Goal: Task Accomplishment & Management: Manage account settings

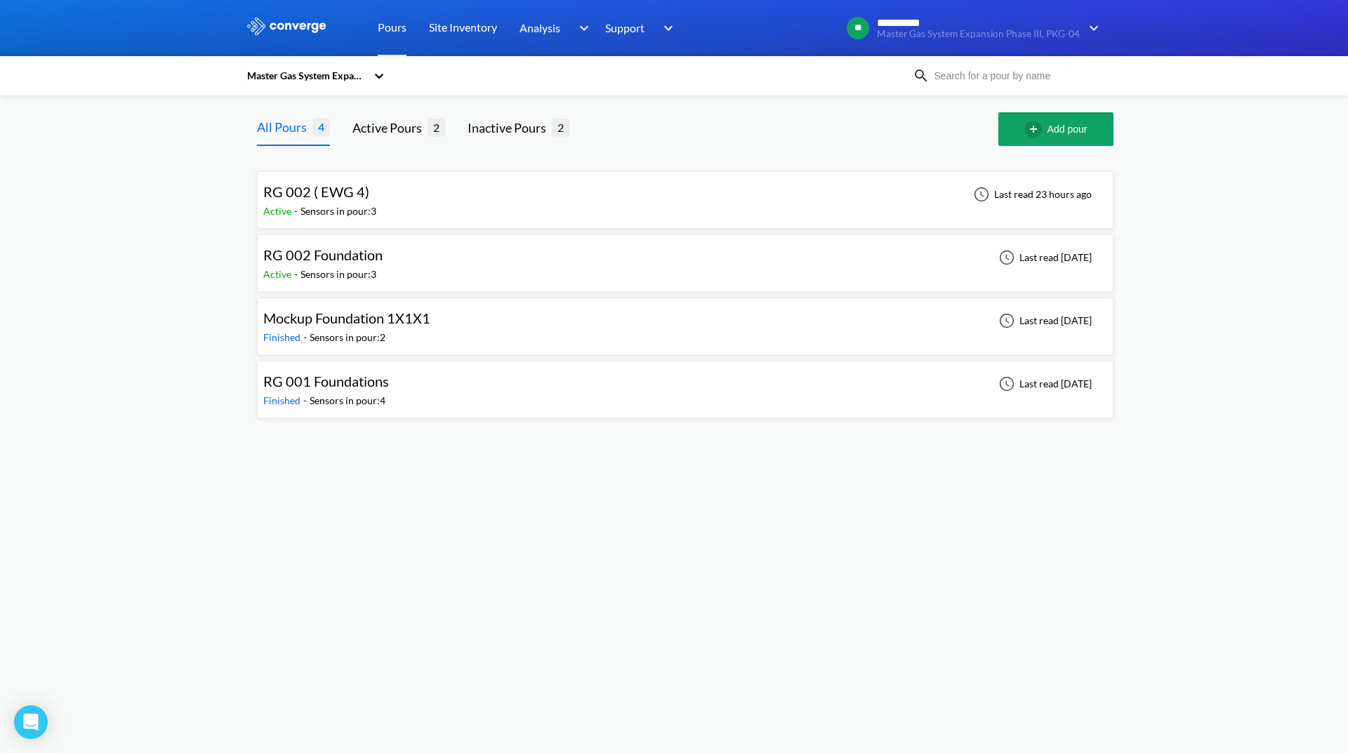
click at [360, 72] on div "Master Gas System Expansion Phase III, PKG-04" at bounding box center [306, 75] width 121 height 15
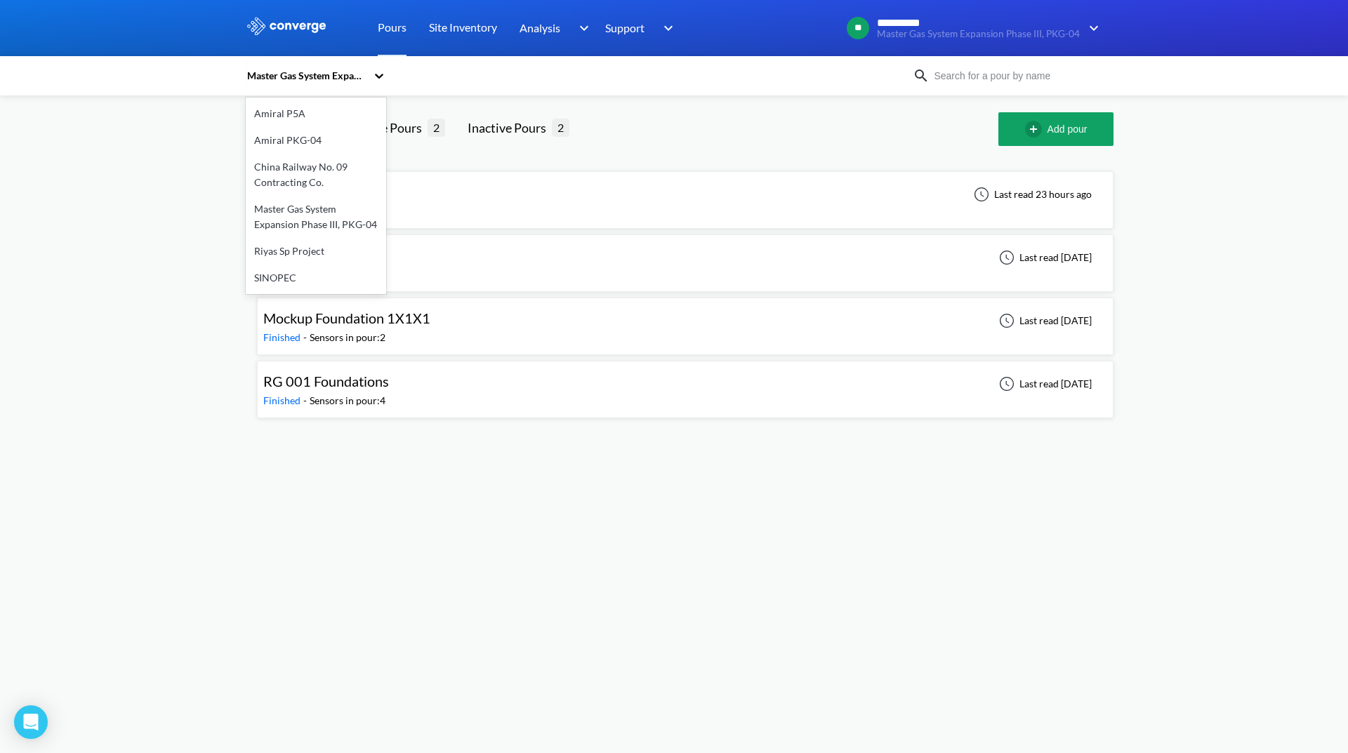
click at [330, 215] on div "Master Gas System Expansion Phase III, PKG-04" at bounding box center [316, 217] width 140 height 42
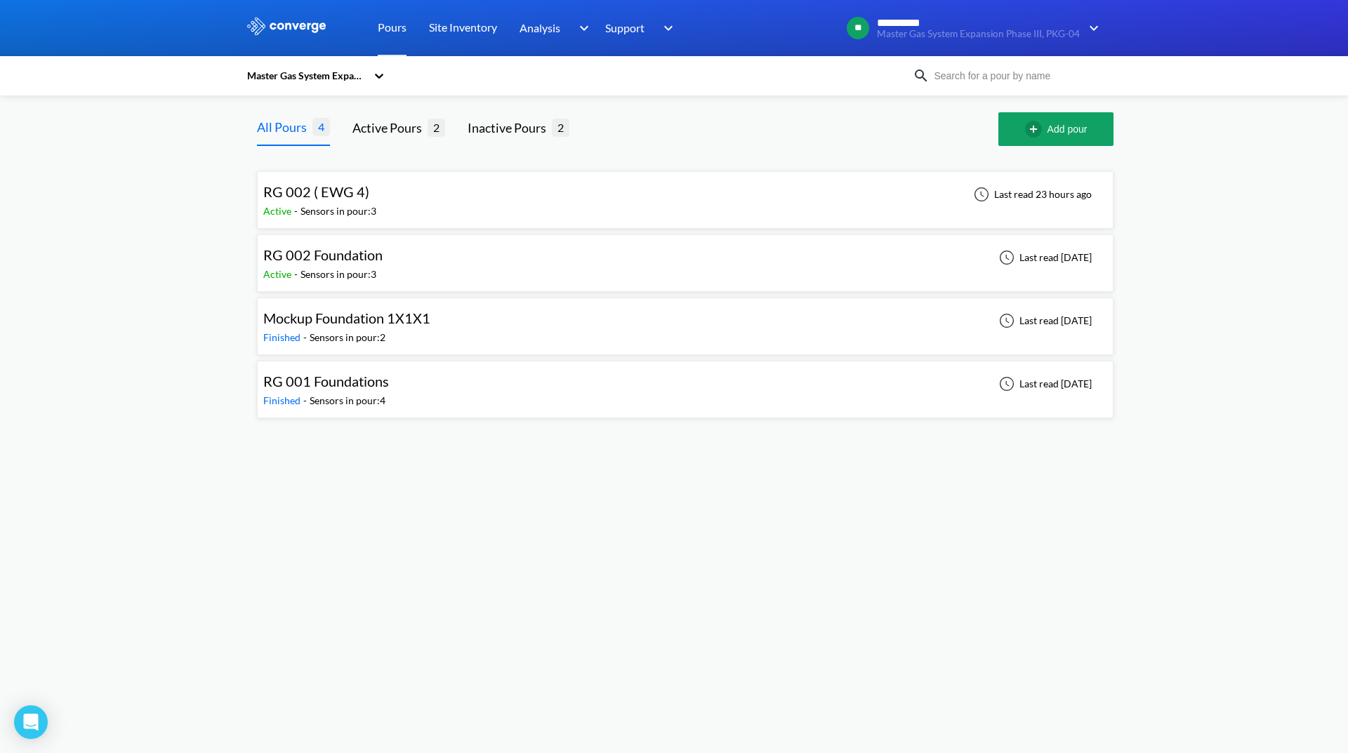
click at [446, 198] on div "RG 002 ( EWG 4) Active - Sensors in pour: 3 Last read 23 hours ago" at bounding box center [685, 200] width 844 height 45
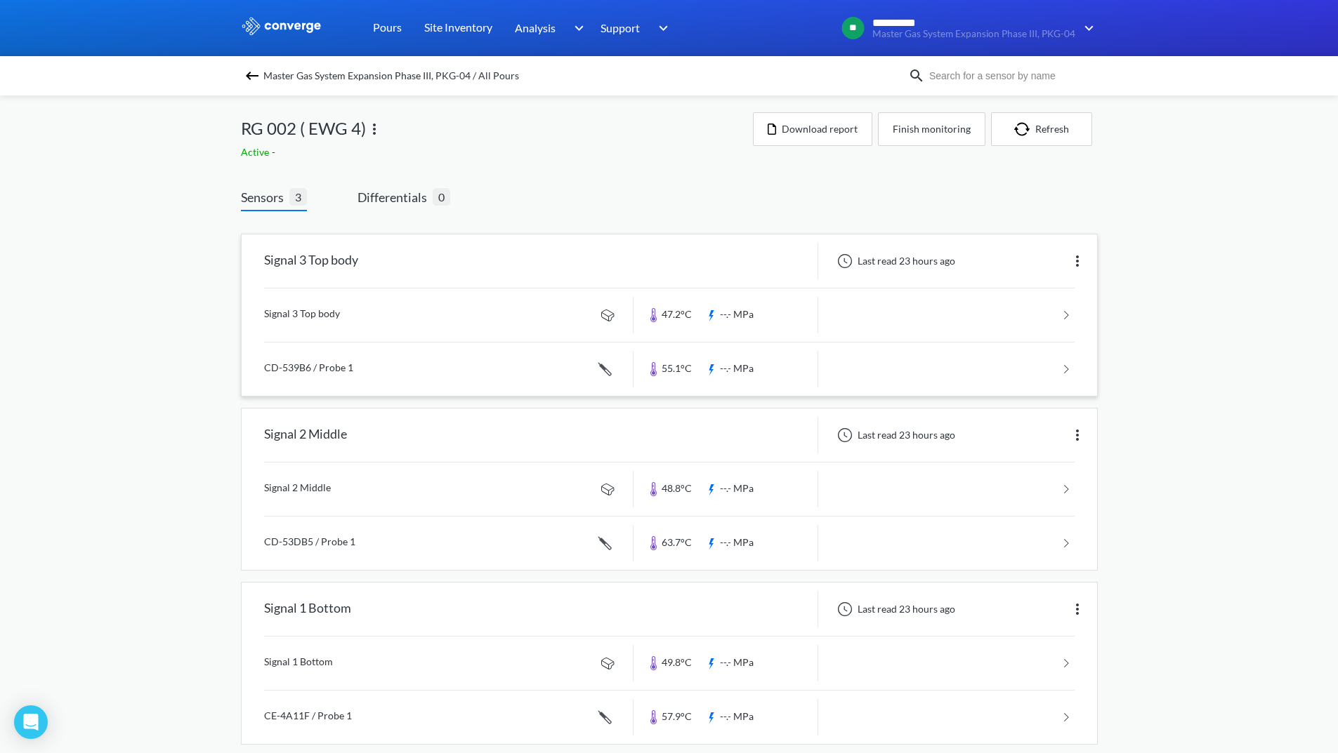
click at [951, 317] on link at bounding box center [669, 315] width 810 height 53
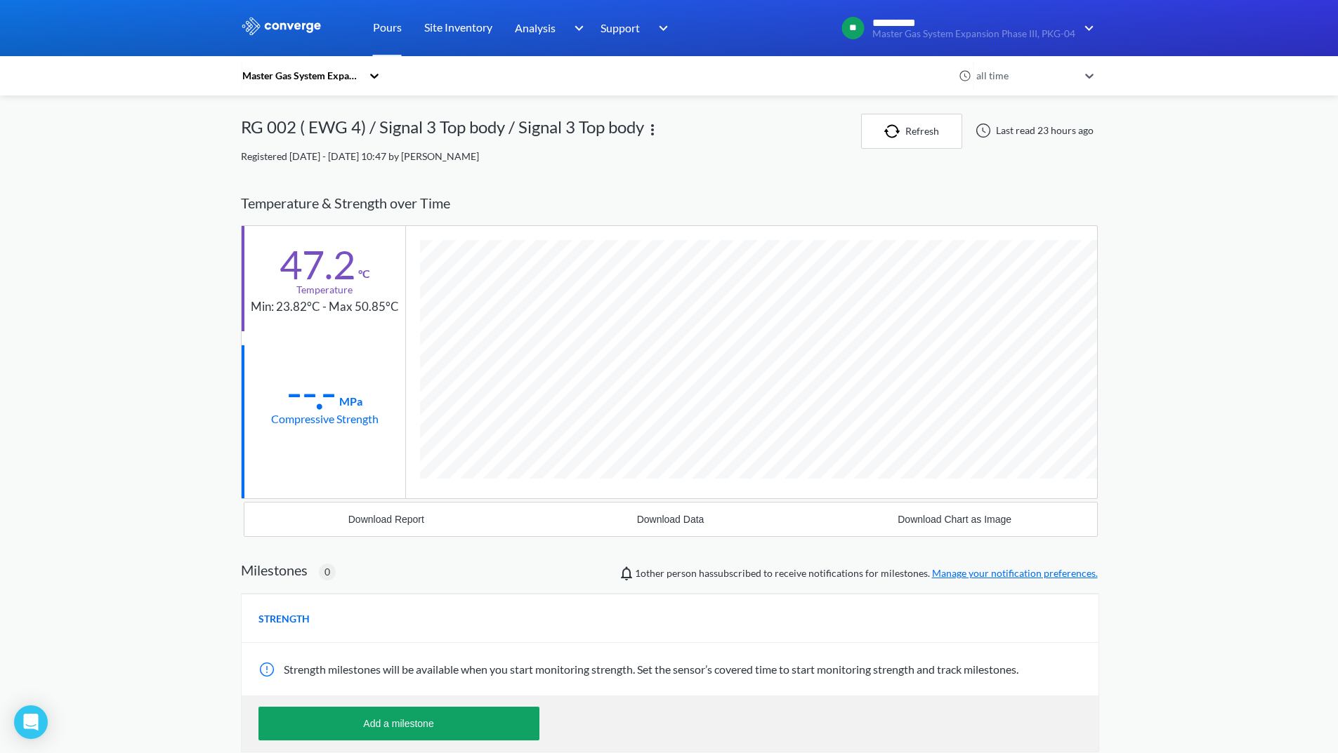
scroll to position [741, 857]
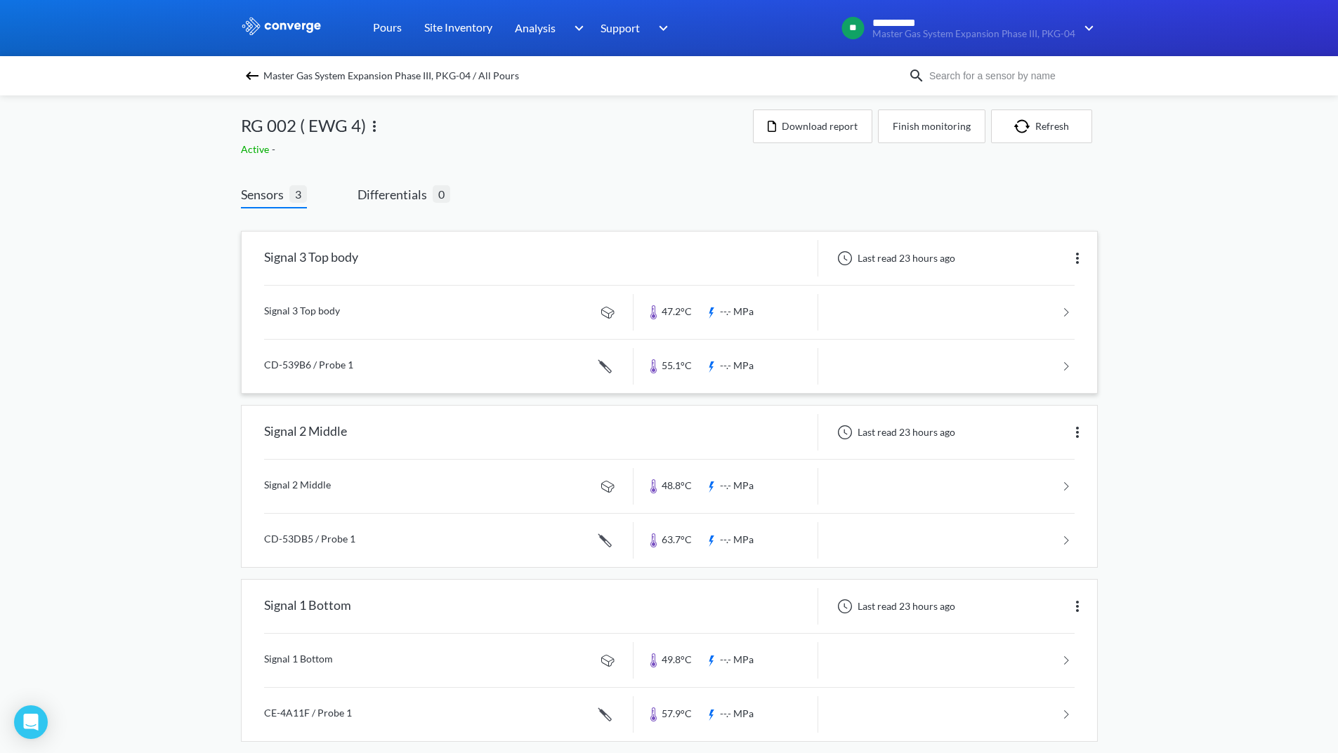
scroll to position [20, 0]
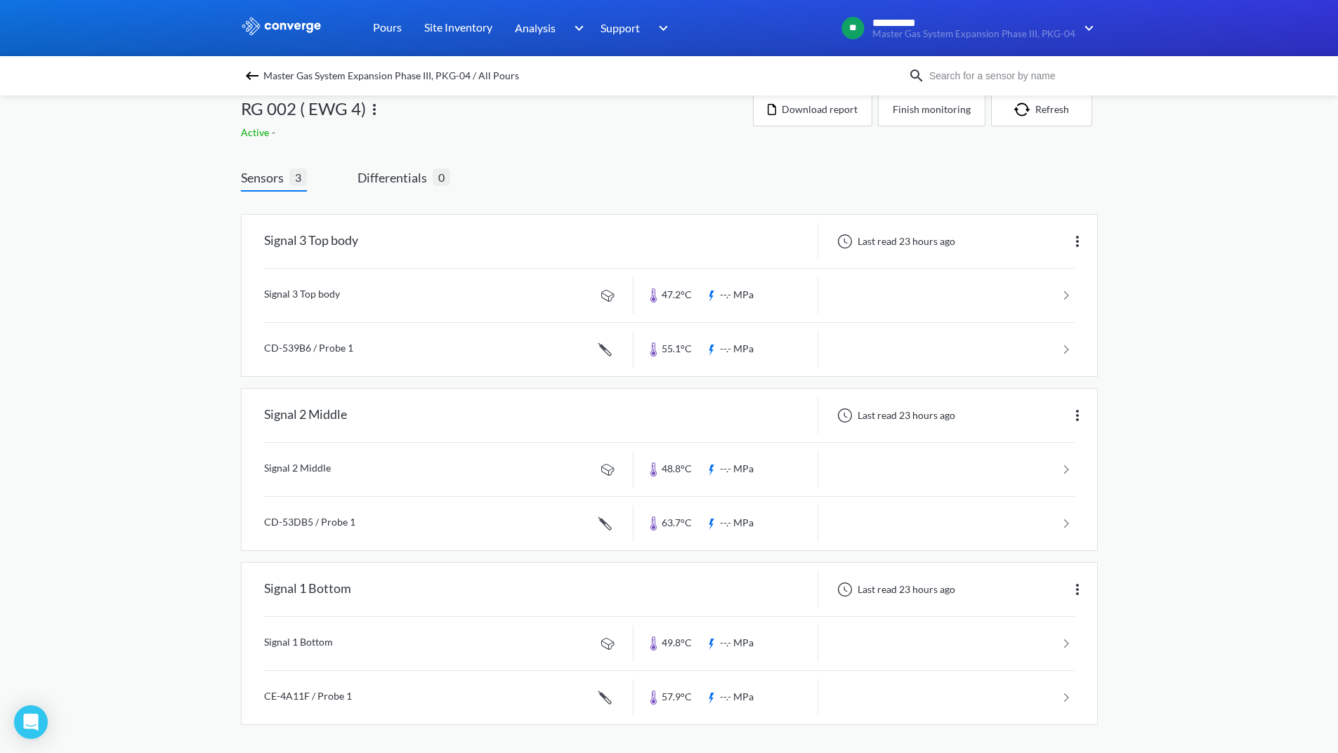
click at [378, 107] on img at bounding box center [374, 109] width 17 height 17
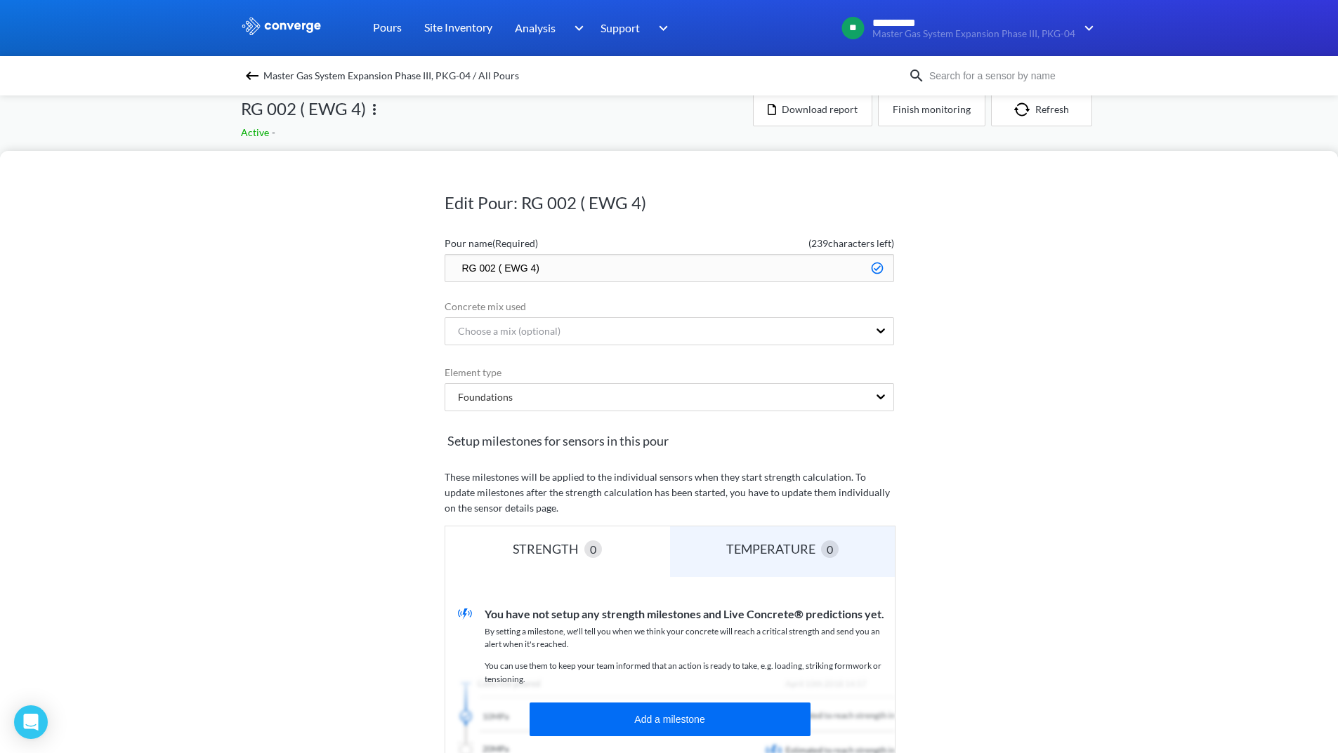
click at [546, 270] on input "RG 002 ( EWG 4)" at bounding box center [668, 268] width 449 height 28
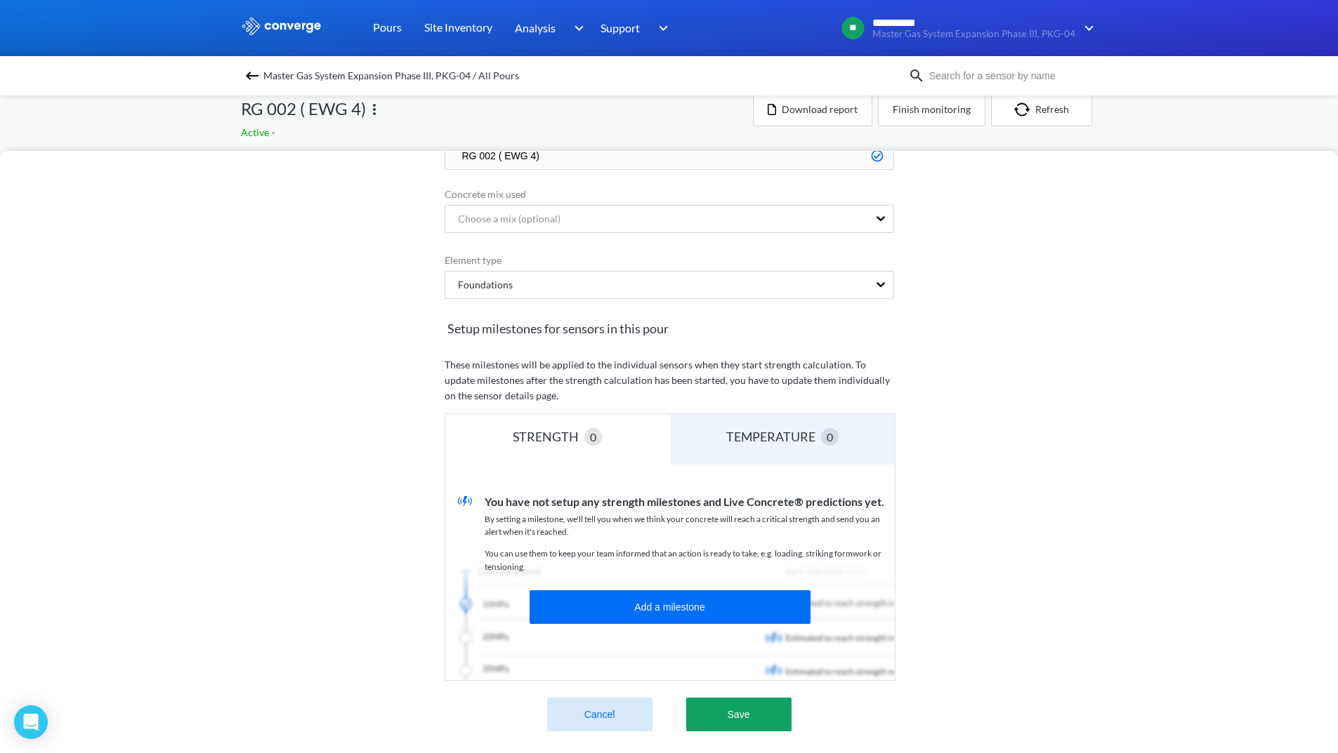
scroll to position [214, 0]
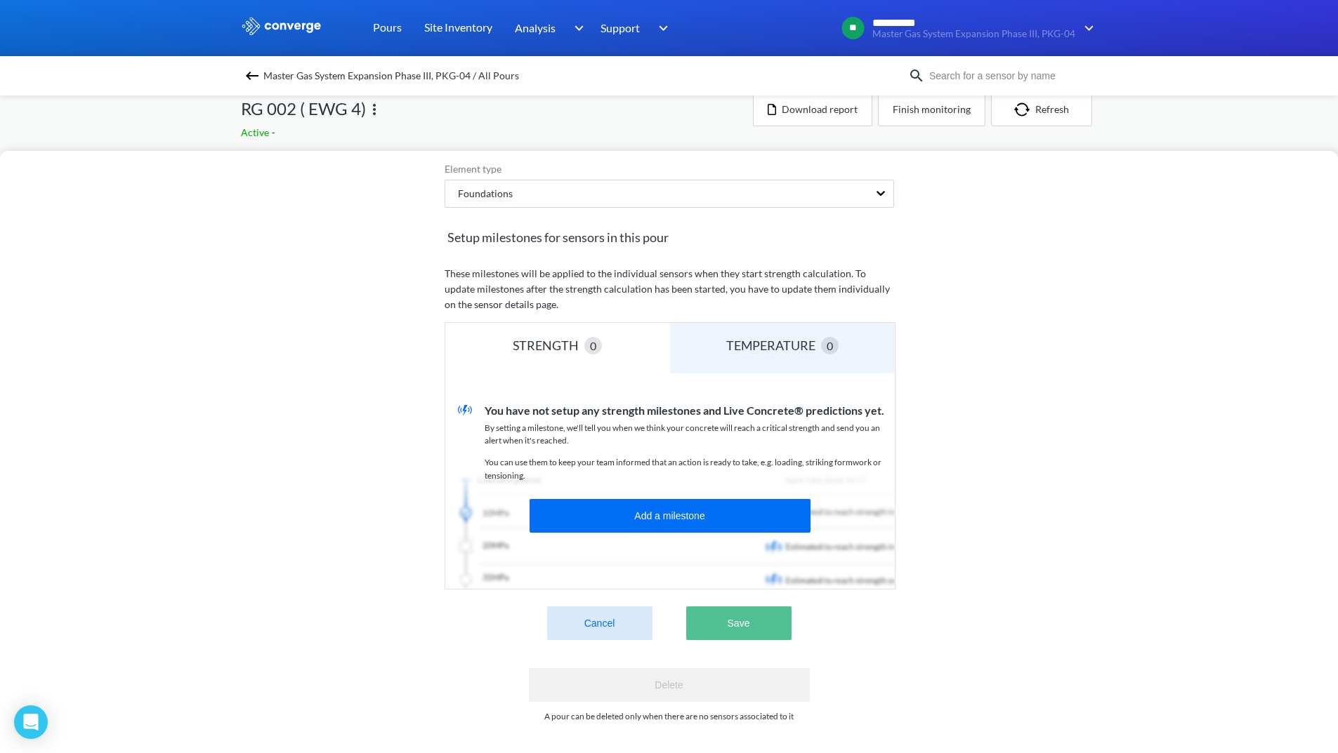
click at [735, 608] on button "Save" at bounding box center [738, 624] width 105 height 34
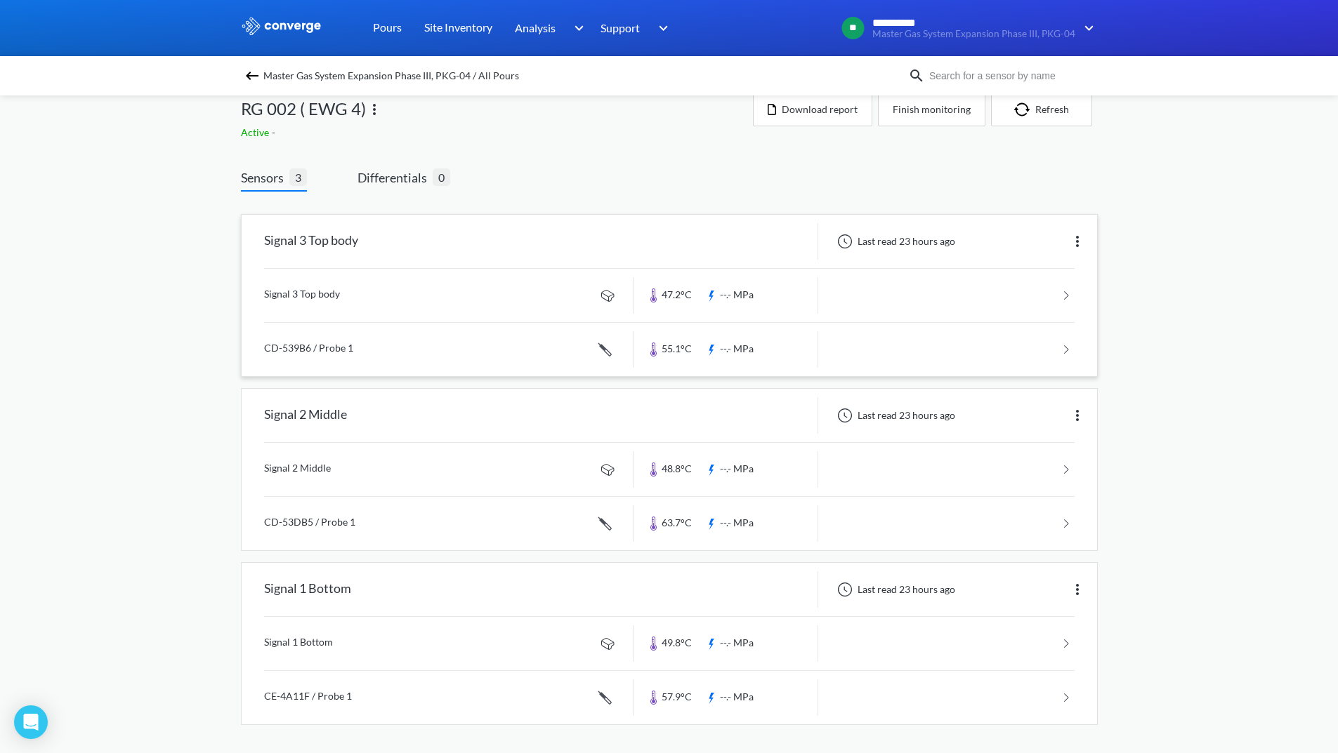
click at [1073, 246] on img at bounding box center [1077, 241] width 17 height 17
click at [1024, 250] on div "Edit" at bounding box center [1041, 241] width 90 height 27
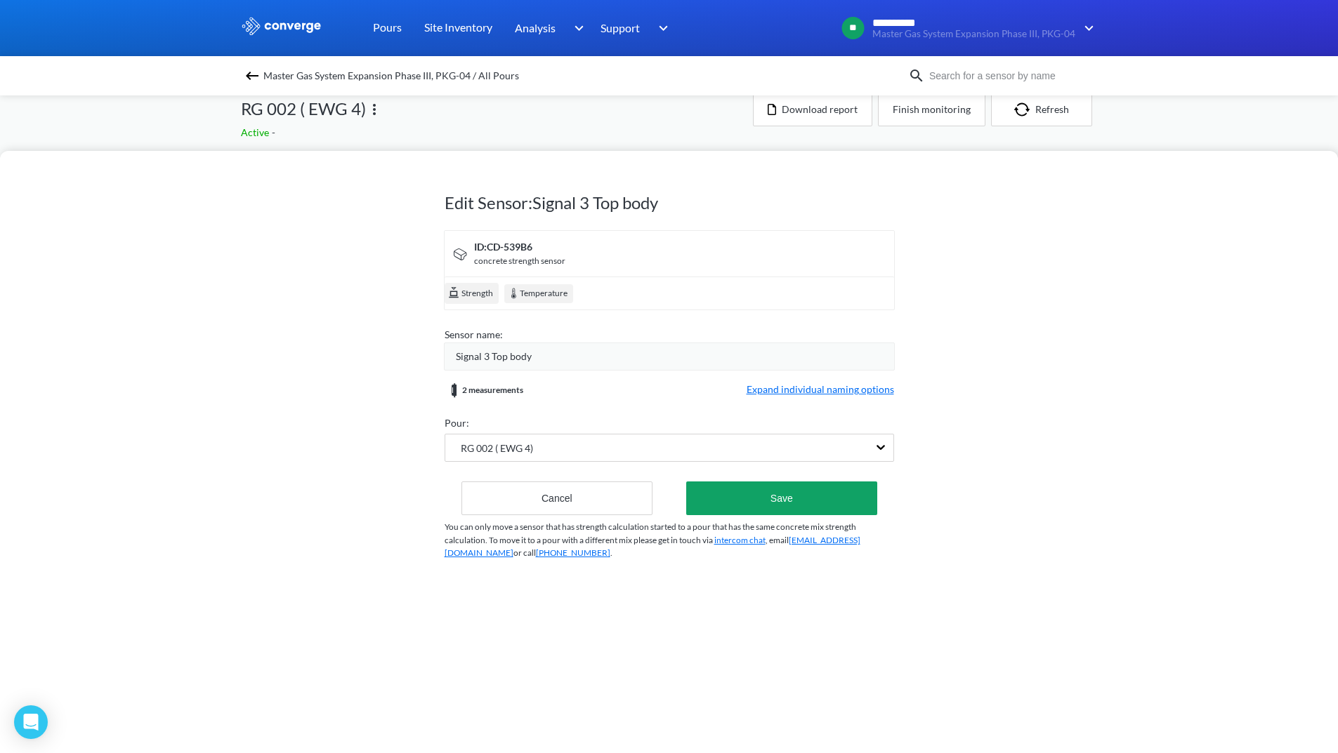
click at [537, 357] on div "Signal 3 Top body" at bounding box center [675, 356] width 438 height 15
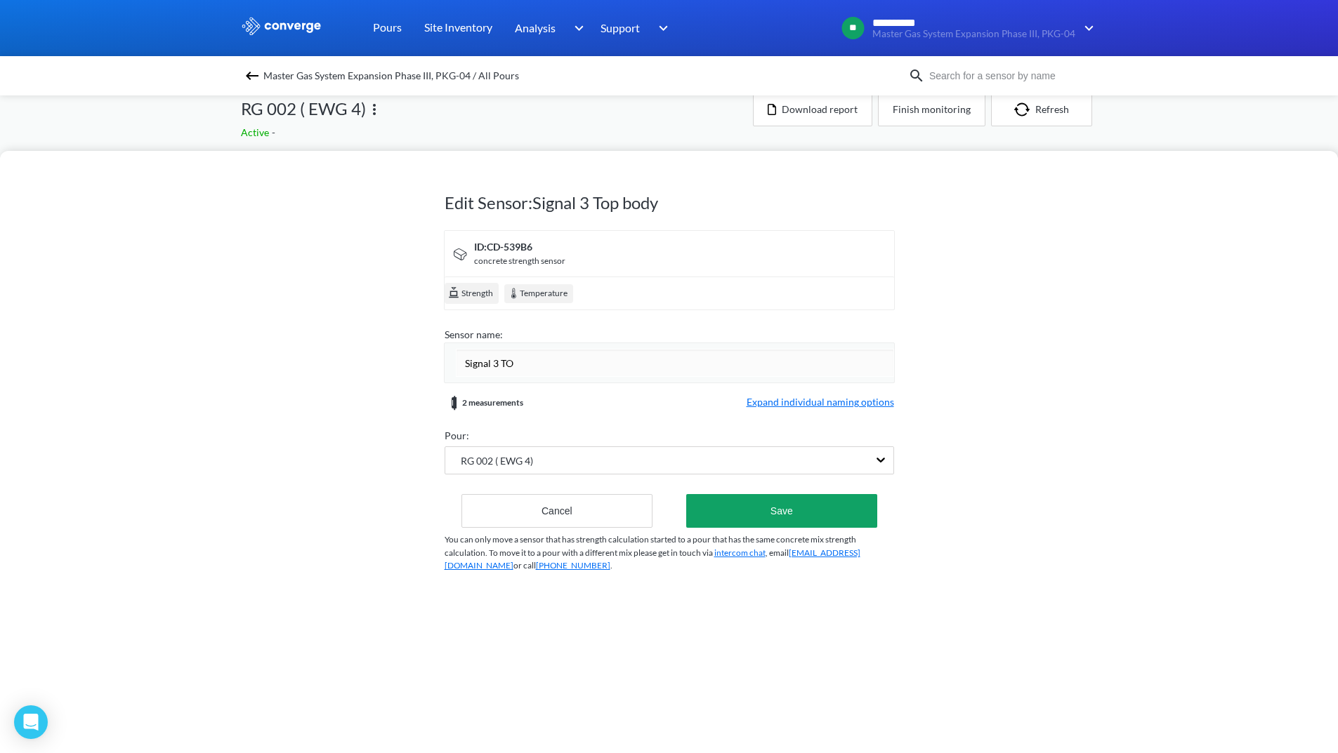
type input "Signal 3 TOP"
click at [833, 400] on form "ID: CD-539B6 concrete strength sensor Strength Temperature Sensor name: Signal …" at bounding box center [668, 379] width 449 height 298
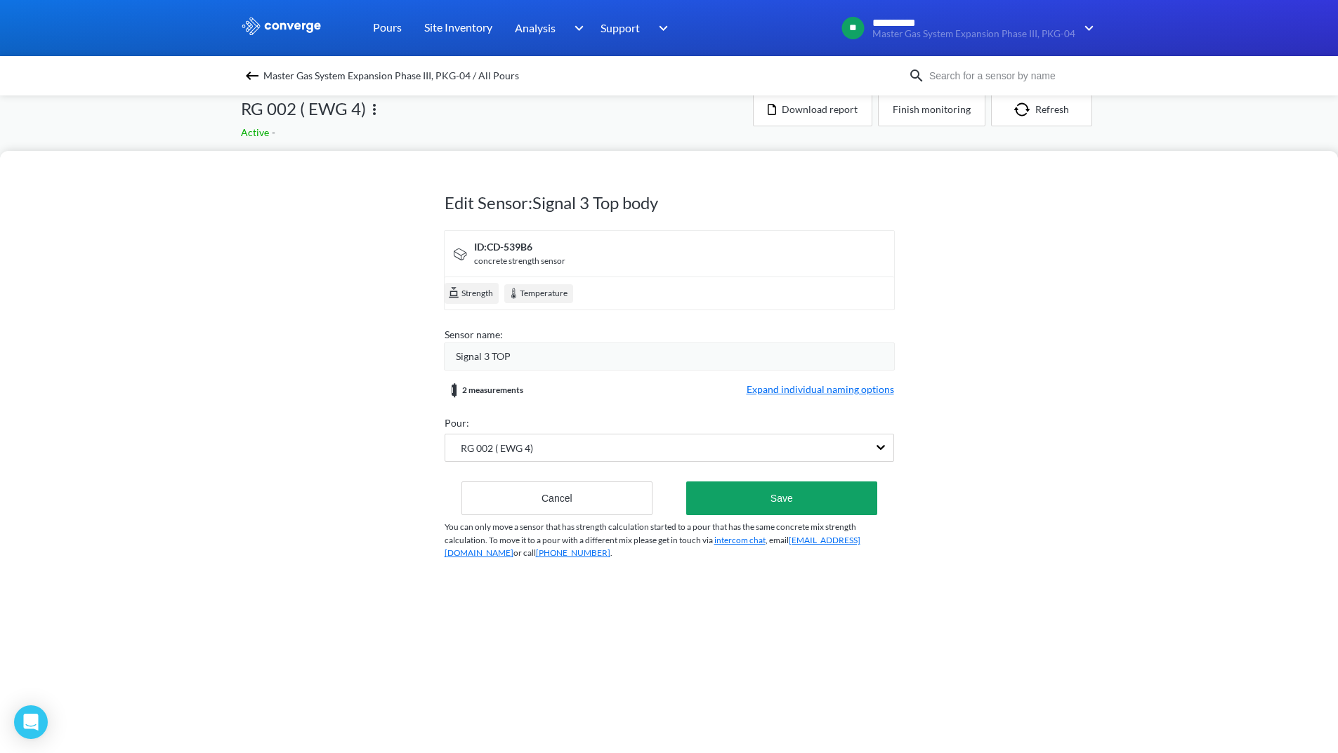
click at [827, 388] on span "Expand individual naming options" at bounding box center [819, 390] width 147 height 17
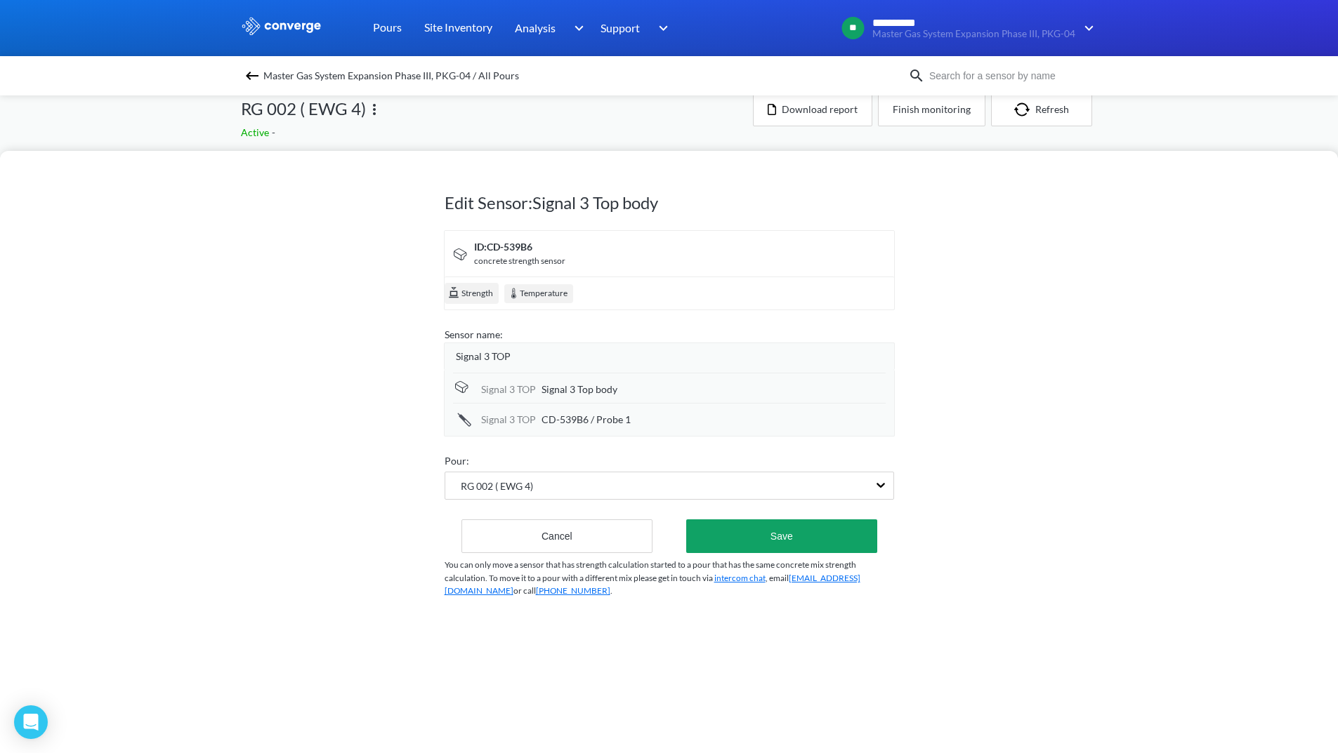
click at [647, 397] on div "Signal 3 Top body" at bounding box center [713, 389] width 344 height 15
drag, startPoint x: 640, startPoint y: 395, endPoint x: 468, endPoint y: 395, distance: 172.0
click at [468, 395] on div "Signal 3 TOP Signal 3 Top body" at bounding box center [669, 389] width 433 height 32
type input "/Body Level"
click at [670, 420] on div "CD-539B6 / Probe 1" at bounding box center [713, 421] width 344 height 15
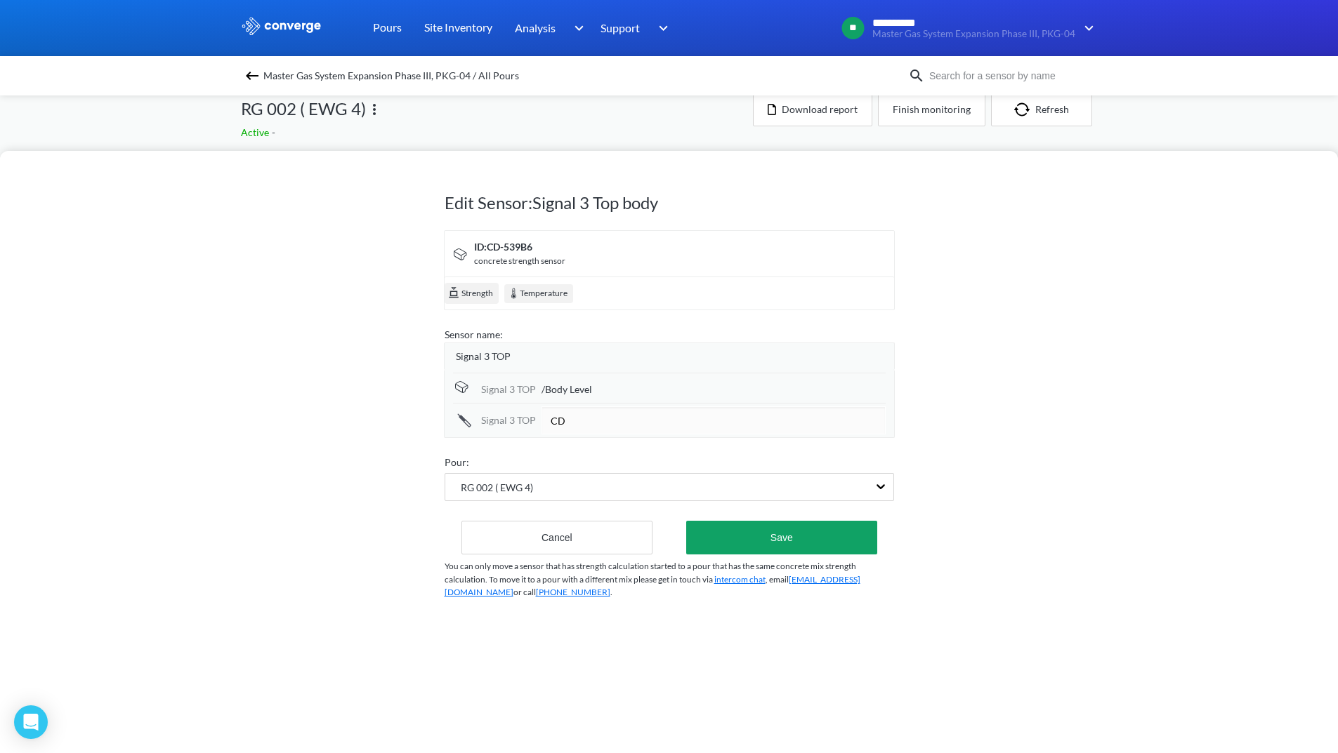
type input "C"
type input "/Probe Level"
click at [760, 528] on button "Save" at bounding box center [781, 538] width 190 height 34
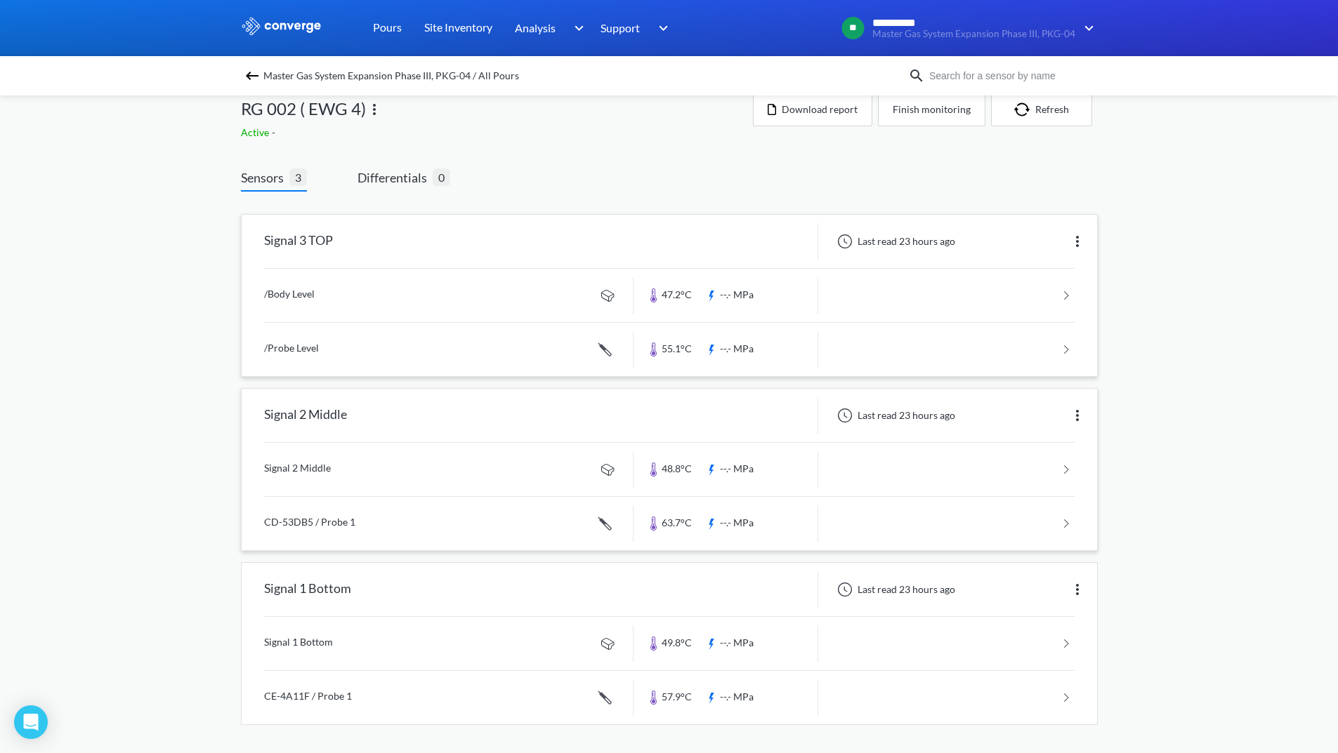
click at [1081, 412] on img at bounding box center [1077, 415] width 17 height 17
click at [1031, 423] on div "Edit" at bounding box center [1041, 415] width 90 height 27
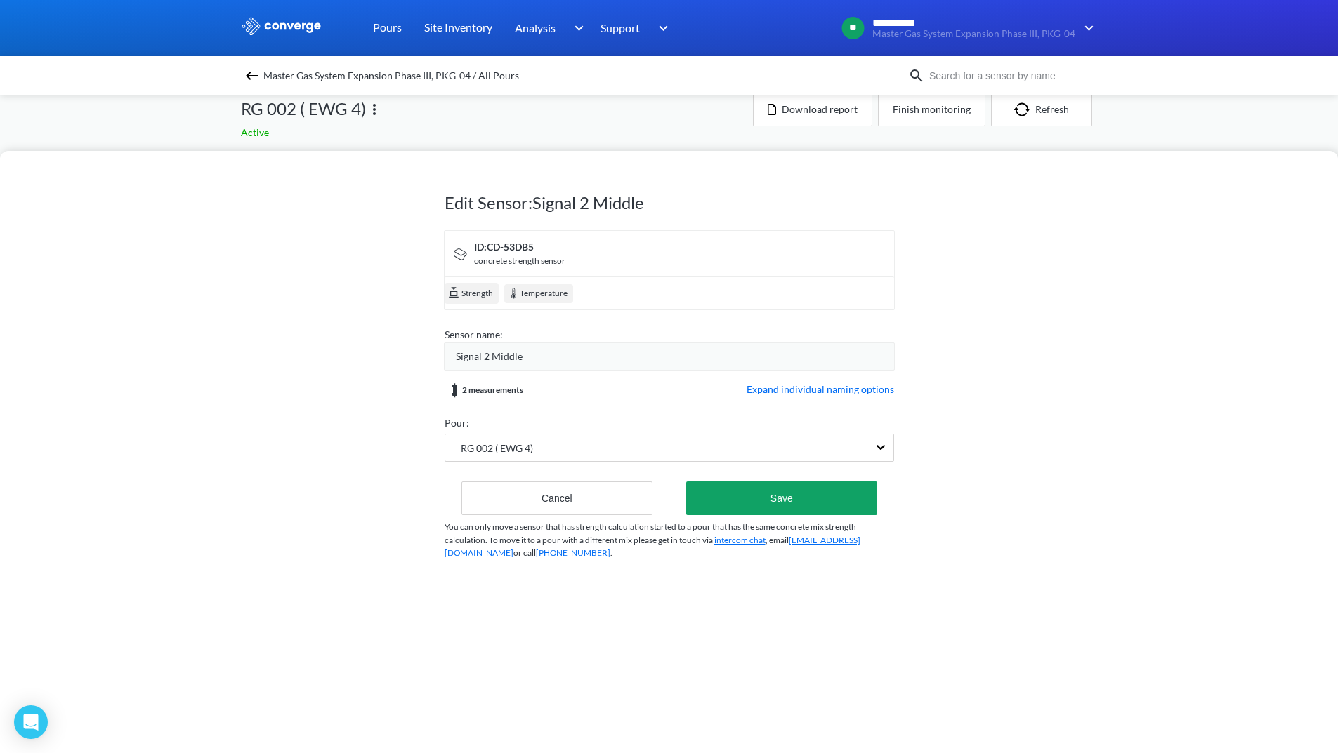
click at [595, 347] on div "Signal 2 Middle" at bounding box center [669, 357] width 451 height 28
click at [531, 359] on div "Signal 2 Middle" at bounding box center [675, 356] width 438 height 15
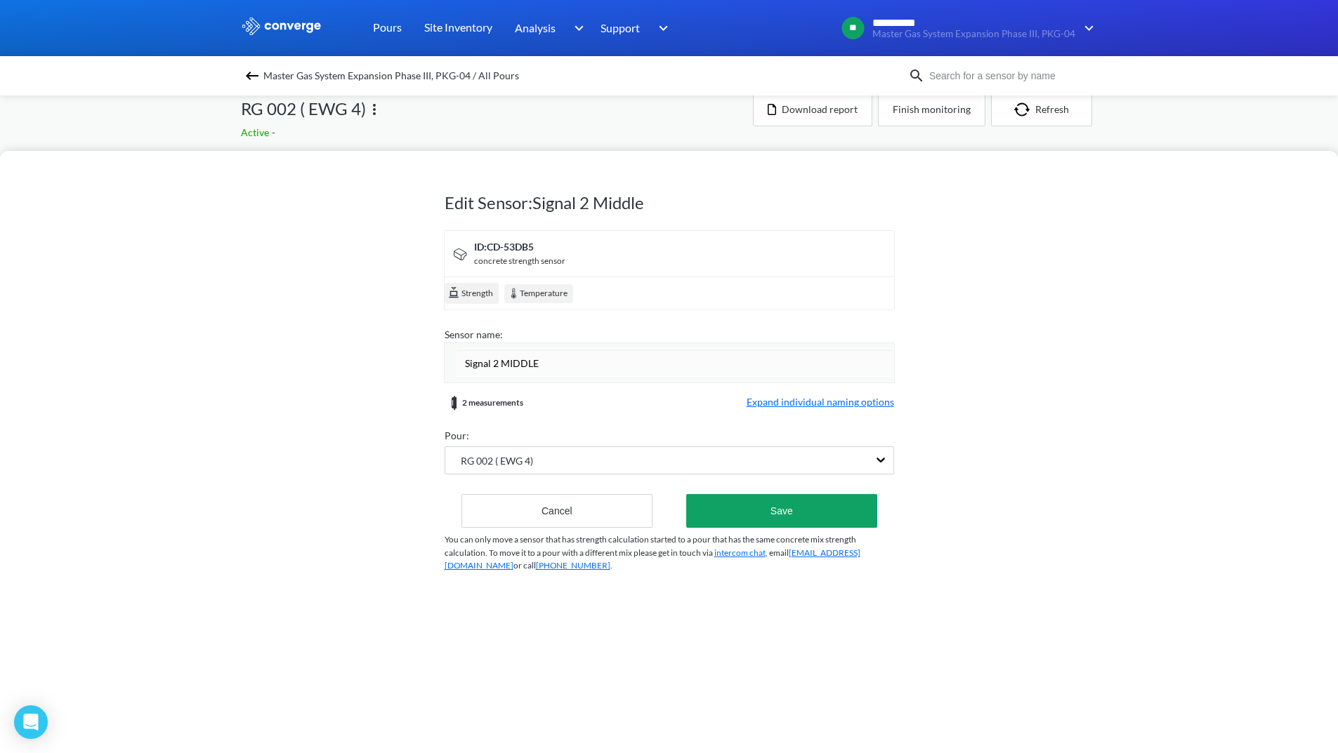
type input "Signal 2 MIDDLE"
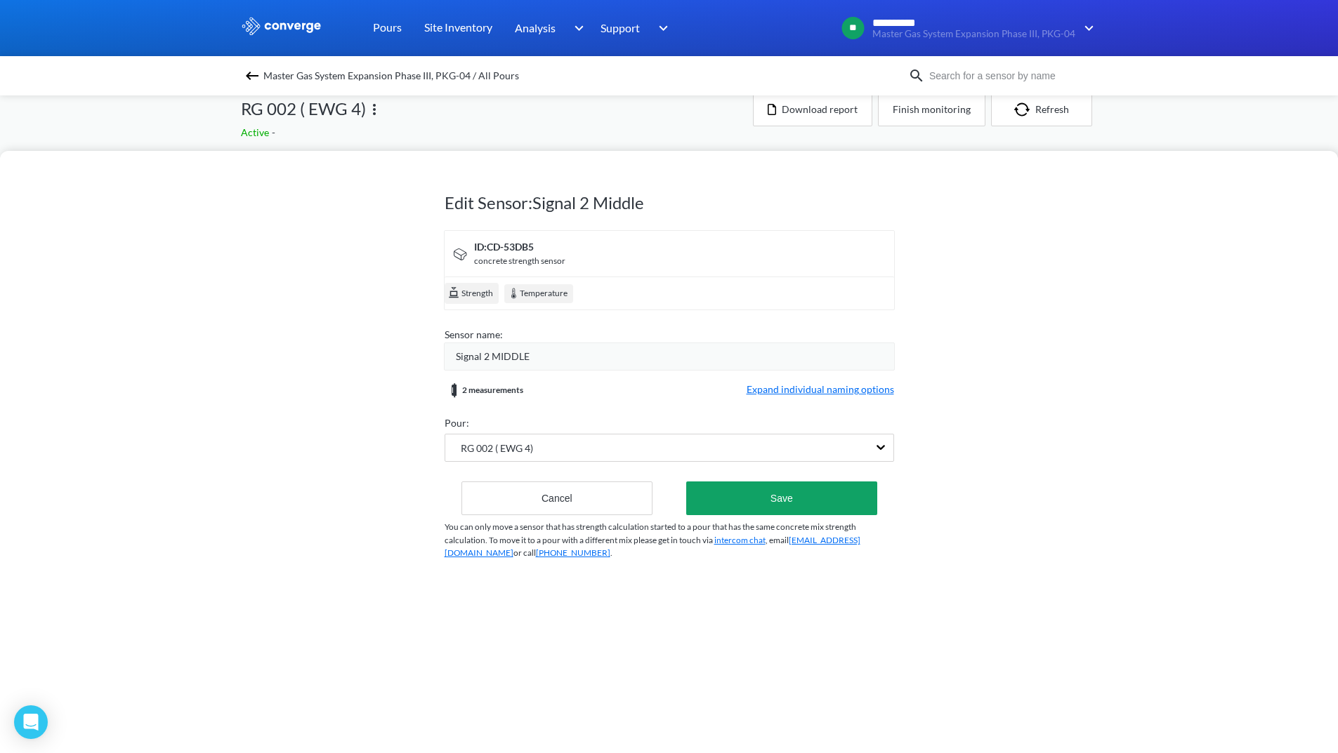
click at [847, 405] on form "ID: CD-53DB5 concrete strength sensor Strength Temperature Sensor name: Signal …" at bounding box center [668, 372] width 449 height 285
click at [837, 386] on span "Expand individual naming options" at bounding box center [819, 390] width 147 height 17
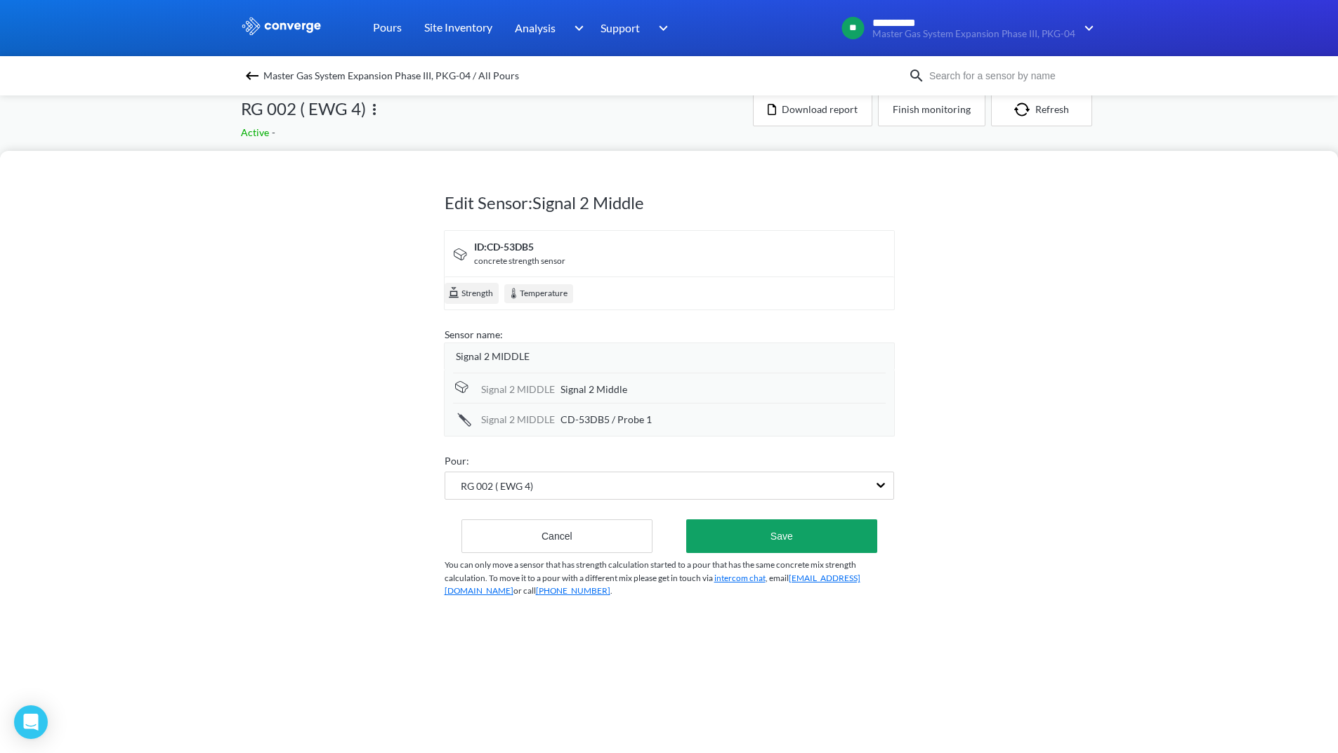
click at [711, 395] on div "Signal 2 Middle" at bounding box center [722, 389] width 325 height 15
type input "S"
type input "/Body Level"
click at [649, 419] on div "CD-53DB5 / Probe 1" at bounding box center [722, 421] width 325 height 15
type input "C"
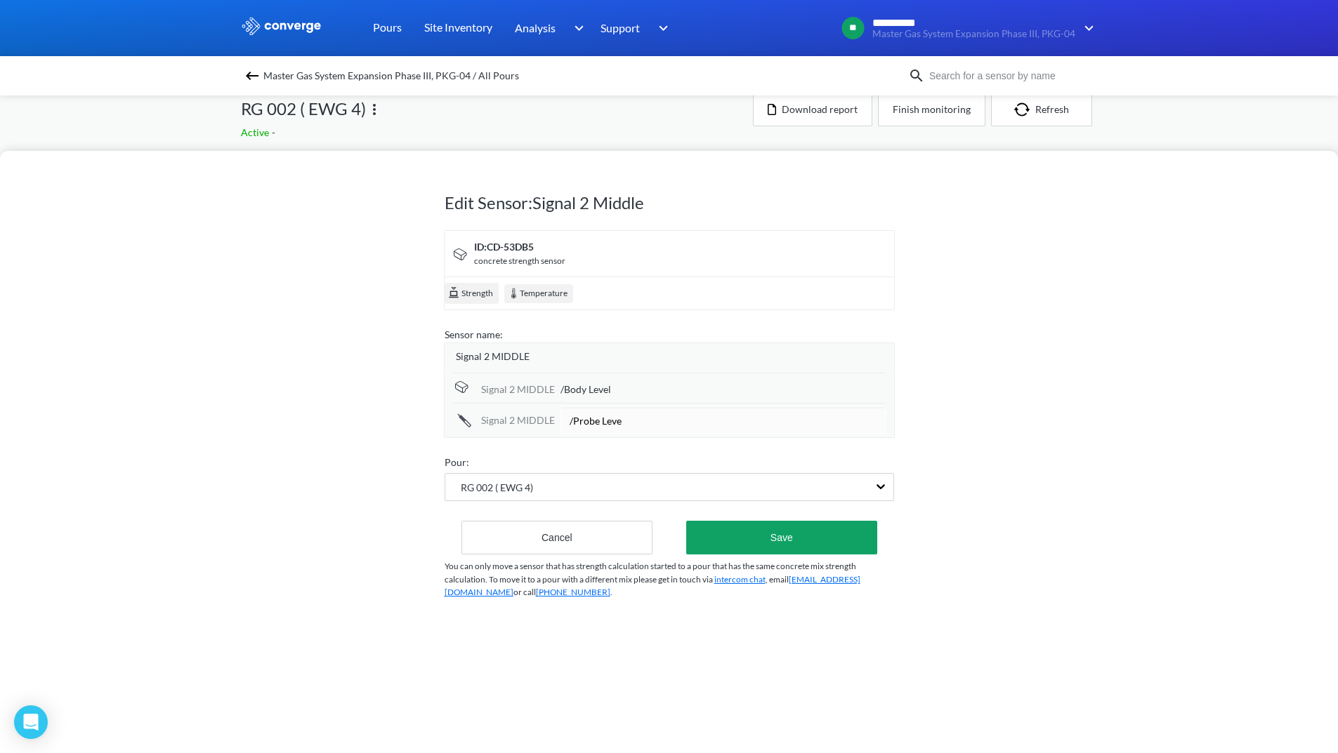
type input "/Probe Level"
click at [801, 530] on button "Save" at bounding box center [781, 538] width 190 height 34
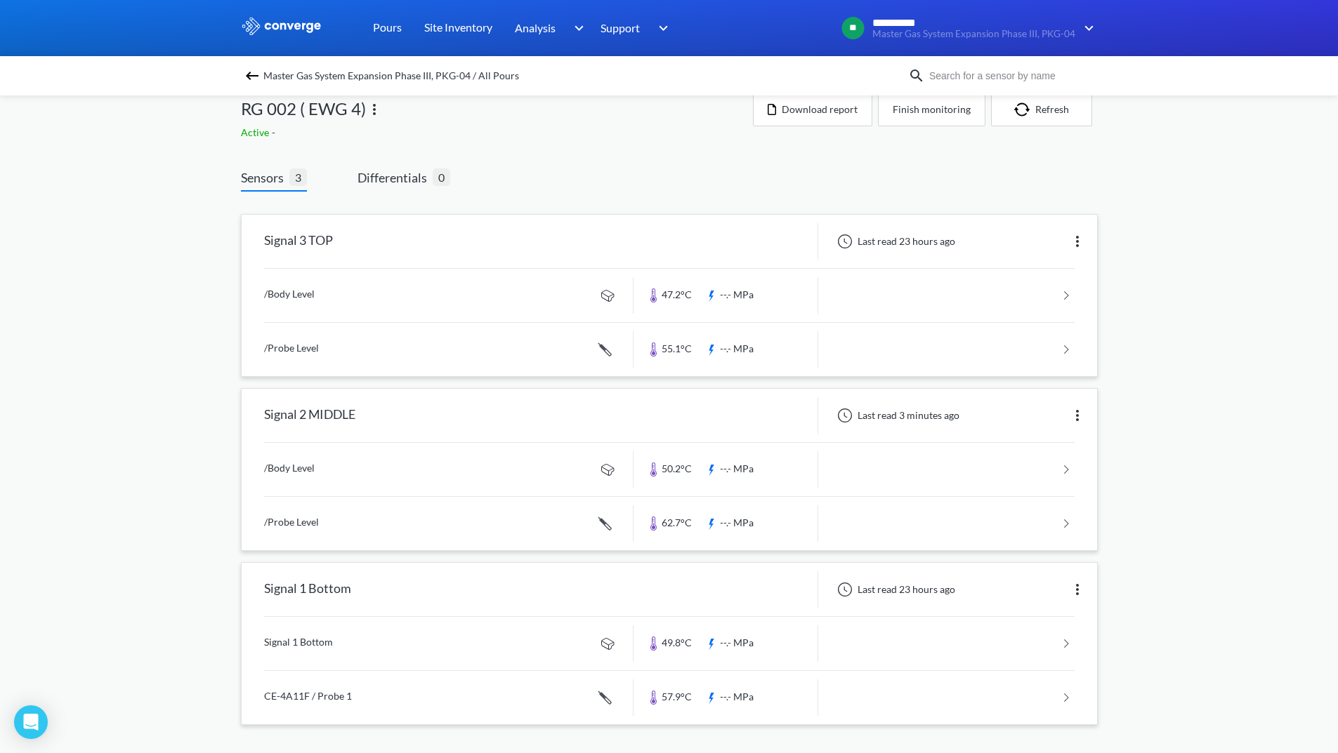
click at [1077, 581] on img at bounding box center [1077, 589] width 17 height 17
click at [1055, 581] on div "Edit" at bounding box center [1041, 589] width 90 height 27
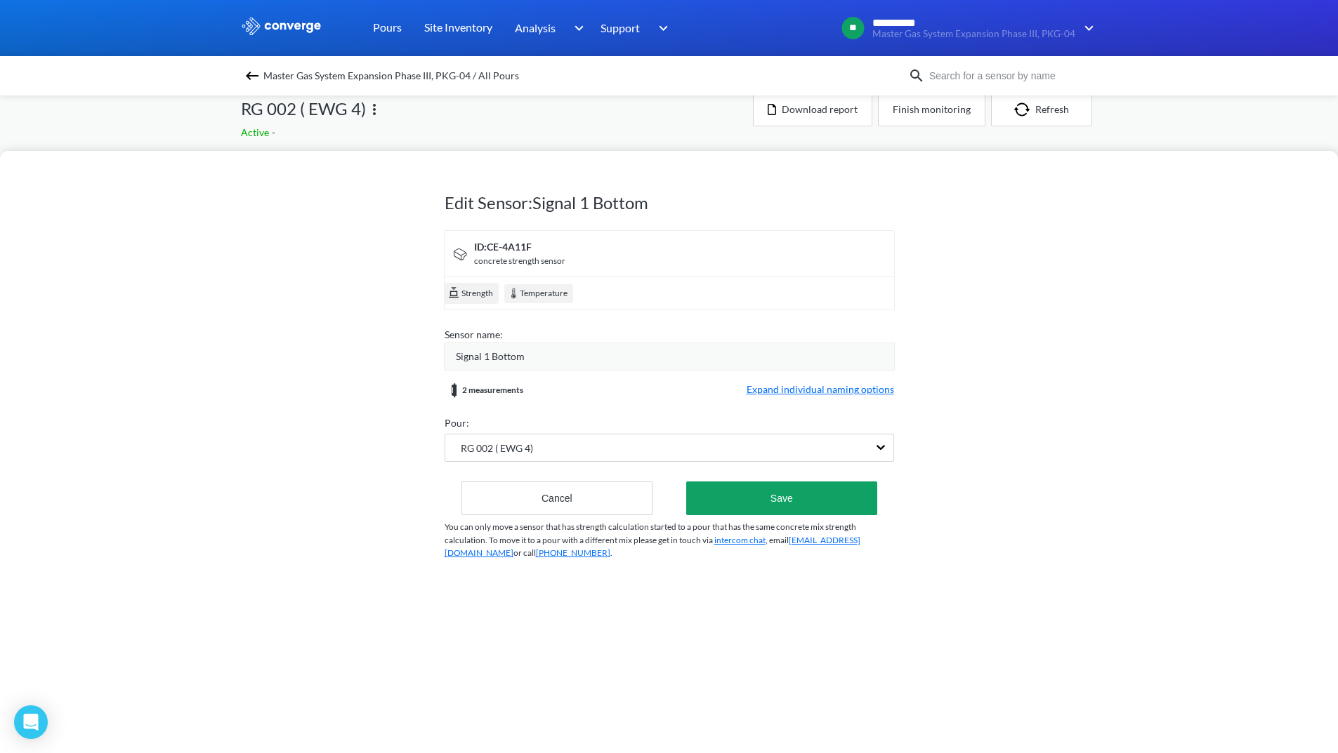
click at [634, 357] on div "Signal 1 Bottom" at bounding box center [675, 356] width 438 height 15
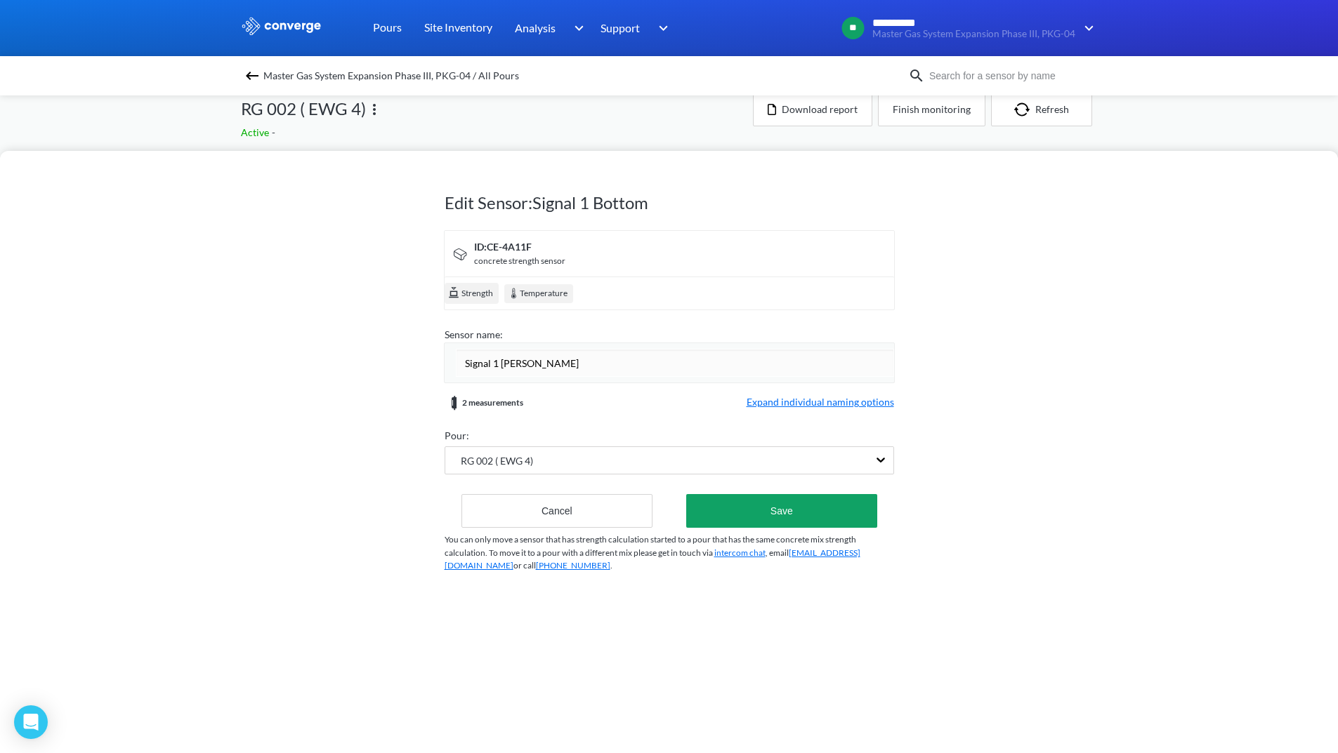
type input "Signal 1 BOTTOM"
click at [824, 402] on form "ID: CE-4A11F concrete strength sensor Strength Temperature Sensor name: Signal …" at bounding box center [668, 379] width 449 height 298
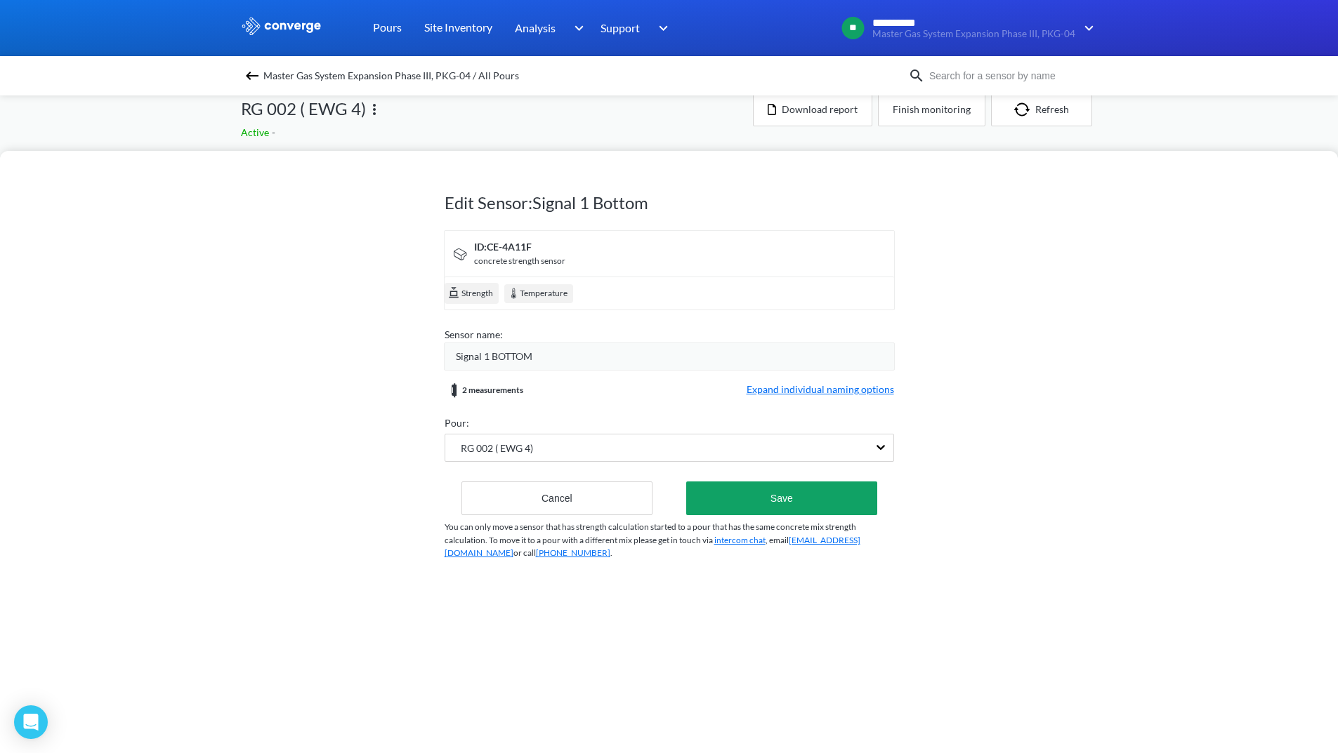
click at [817, 391] on span "Expand individual naming options" at bounding box center [819, 390] width 147 height 17
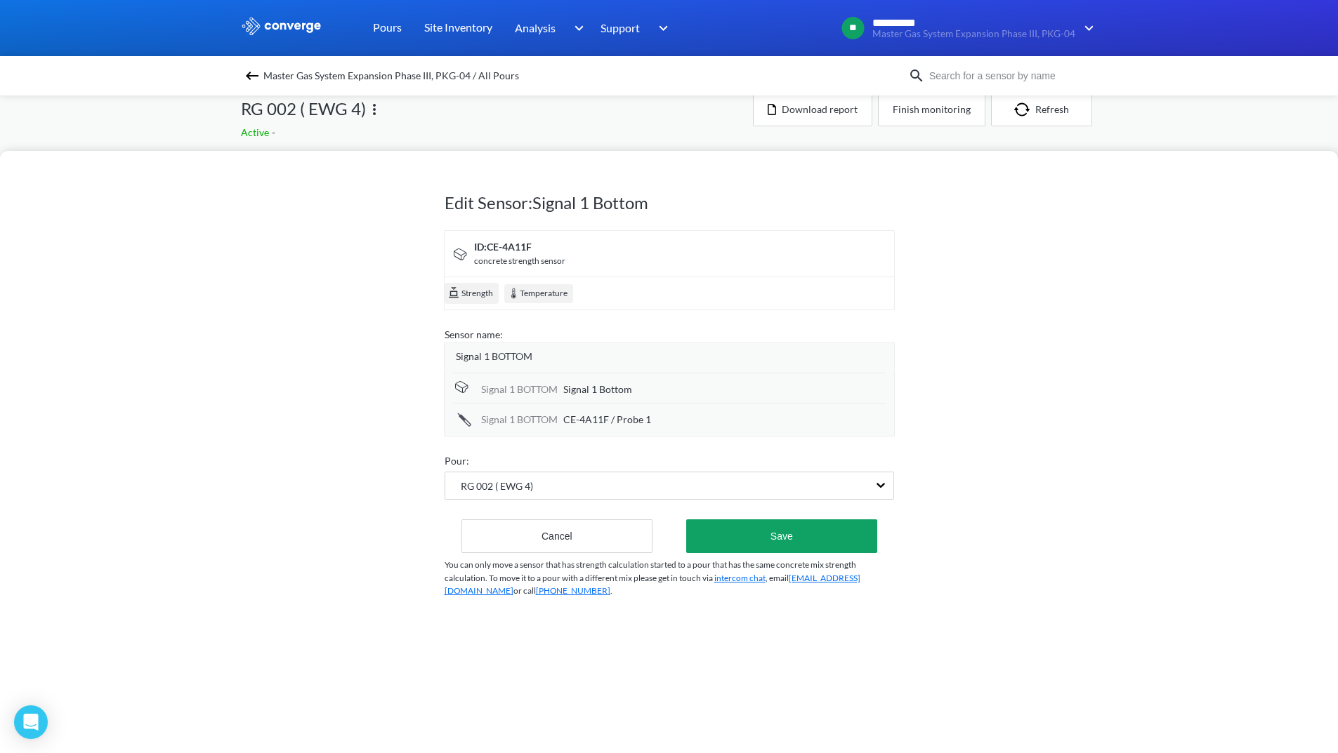
click at [678, 394] on div "Signal 1 Bottom" at bounding box center [724, 389] width 322 height 15
type input "S"
type input "/Body Level"
click at [657, 419] on div "CE-4A11F / Probe 1" at bounding box center [724, 421] width 322 height 15
drag, startPoint x: 673, startPoint y: 422, endPoint x: 439, endPoint y: 414, distance: 234.0
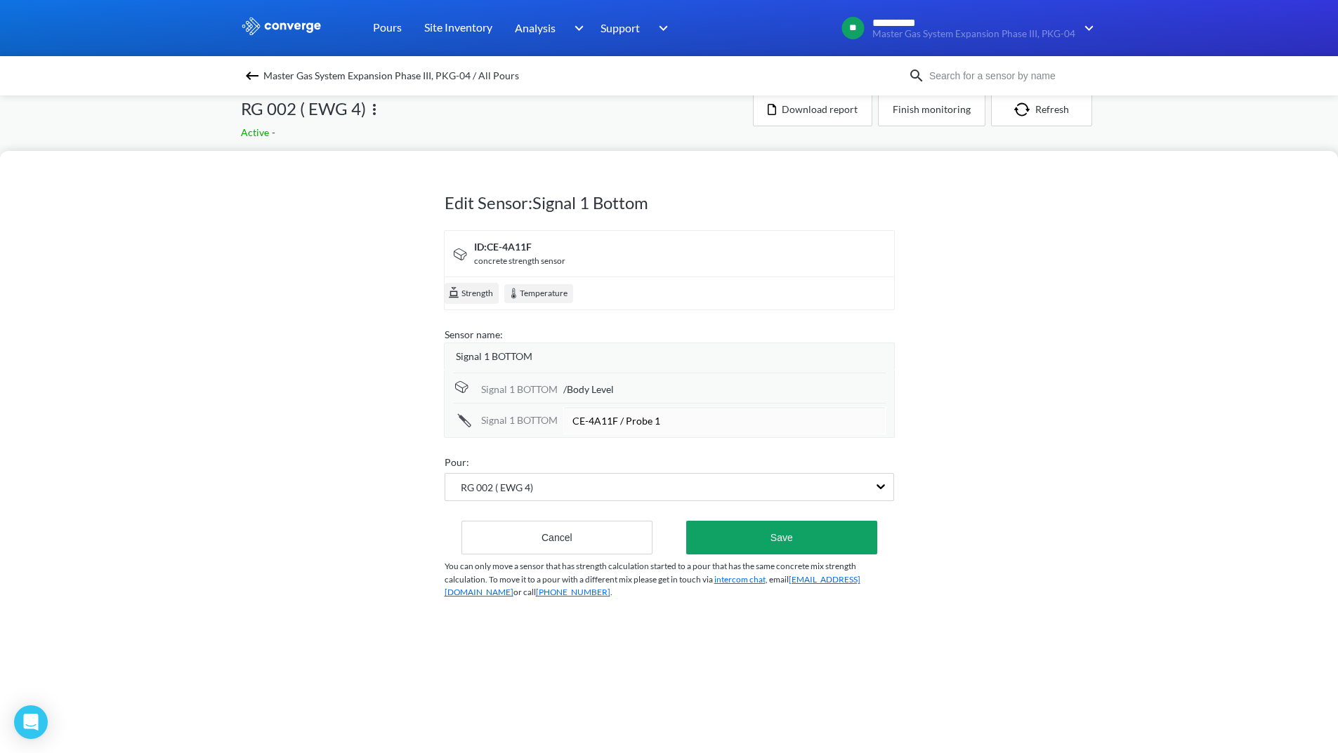
click at [439, 414] on div "Edit Sensor: Signal 1 Bottom ID: CE-4A11F concrete strength sensor Strength Tem…" at bounding box center [669, 452] width 1338 height 602
type input "?"
type input "/Probe Level"
click at [622, 450] on form "ID: CE-4A11F concrete strength sensor Strength Temperature Sensor name: Signal …" at bounding box center [668, 392] width 449 height 324
click at [791, 543] on button "Save" at bounding box center [781, 537] width 190 height 34
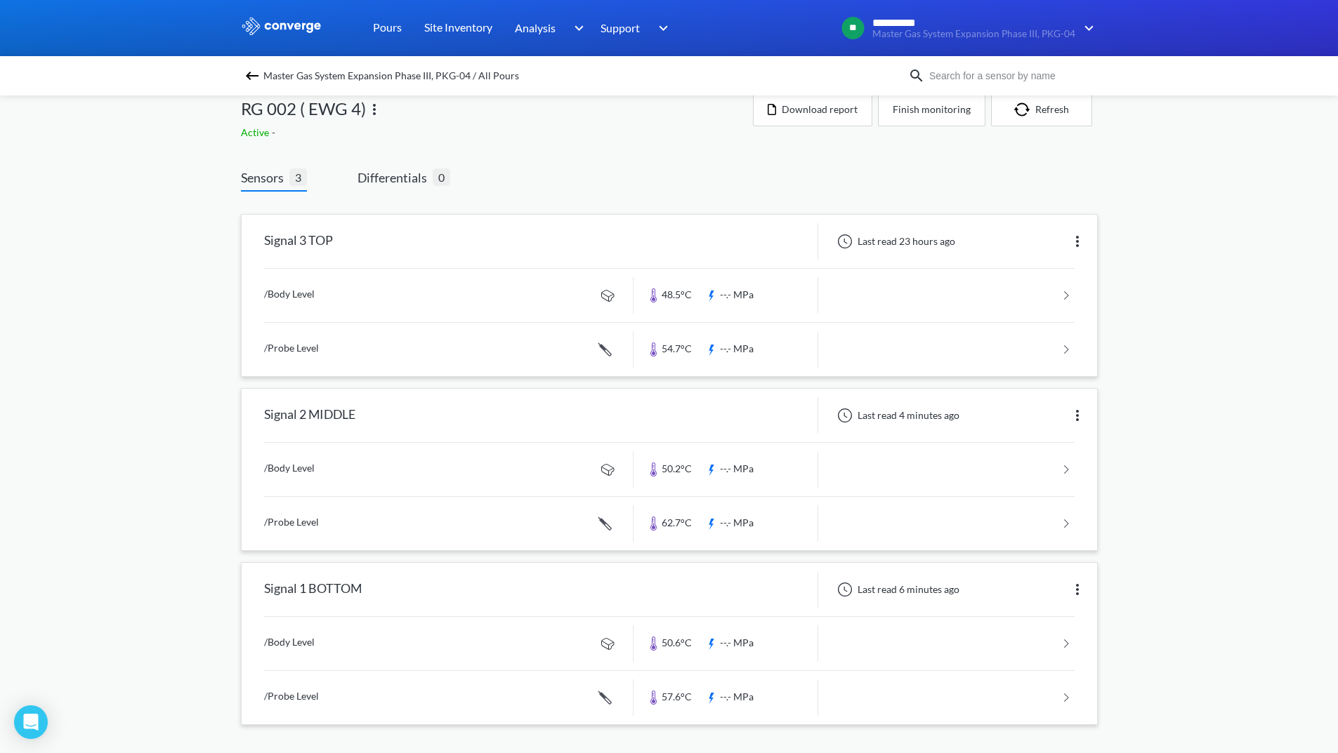
click at [930, 299] on link at bounding box center [669, 295] width 810 height 53
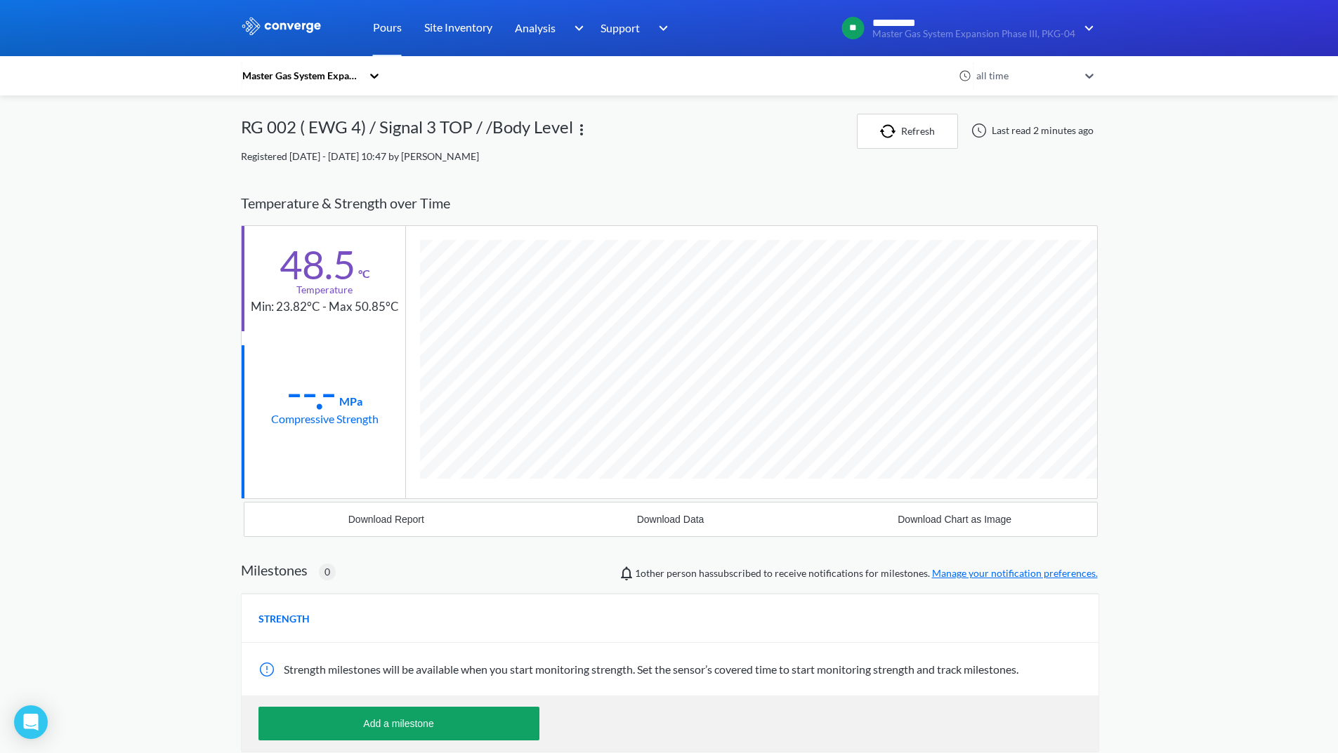
scroll to position [741, 857]
click at [414, 524] on div "Download Report" at bounding box center [386, 519] width 76 height 11
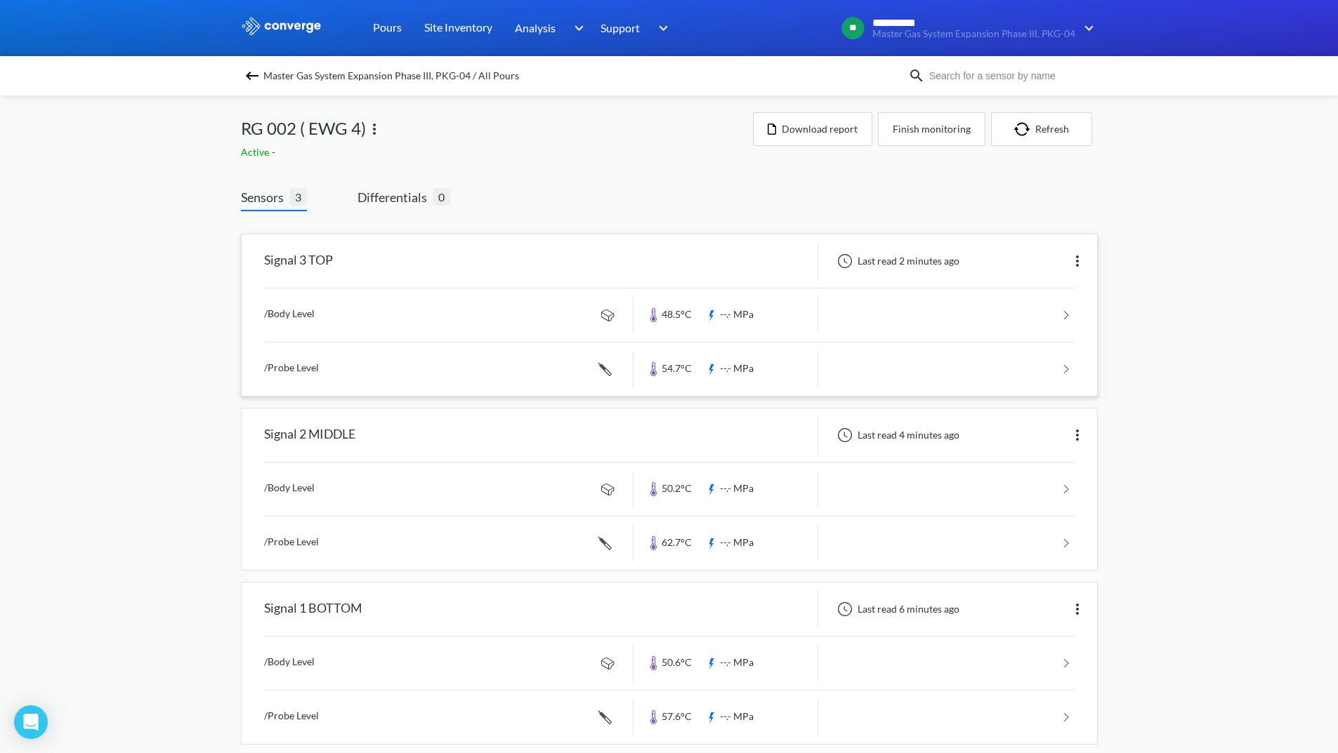
click at [1012, 376] on link at bounding box center [669, 369] width 810 height 53
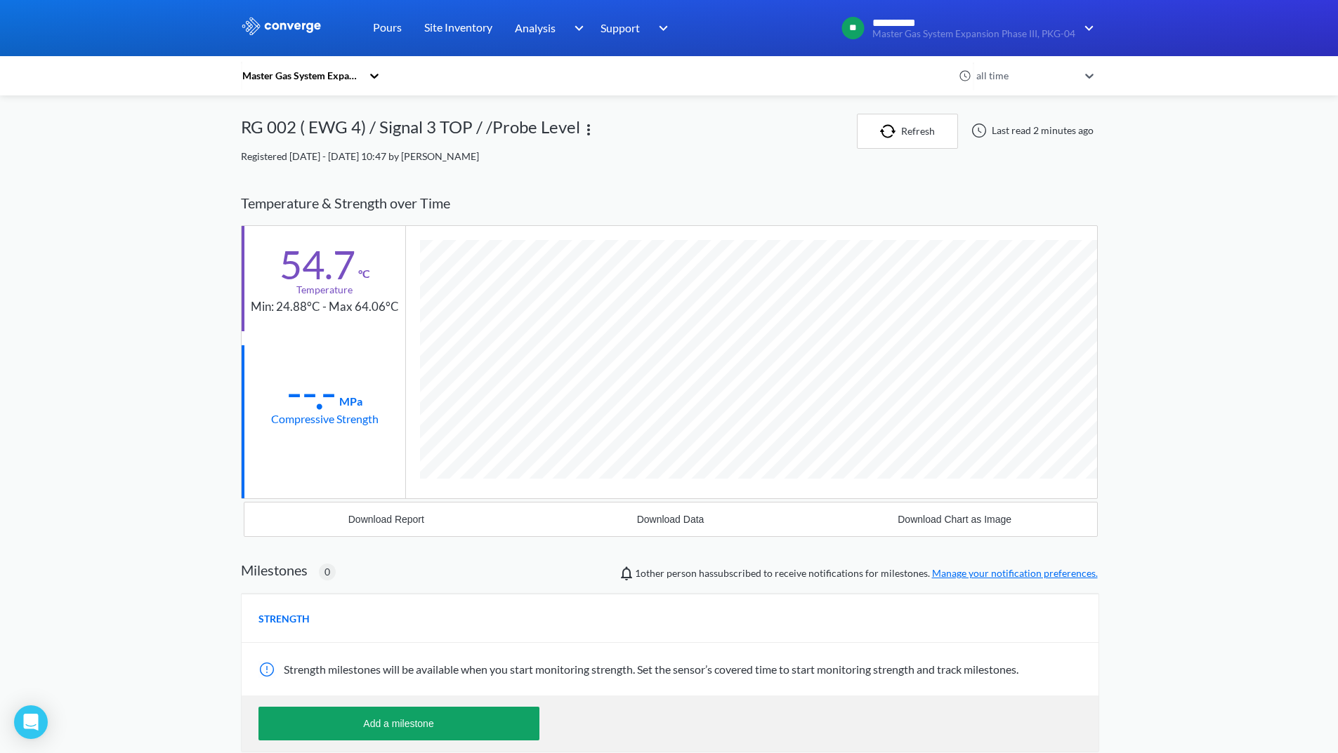
scroll to position [768, 857]
click at [388, 522] on div "Download Report" at bounding box center [386, 519] width 76 height 11
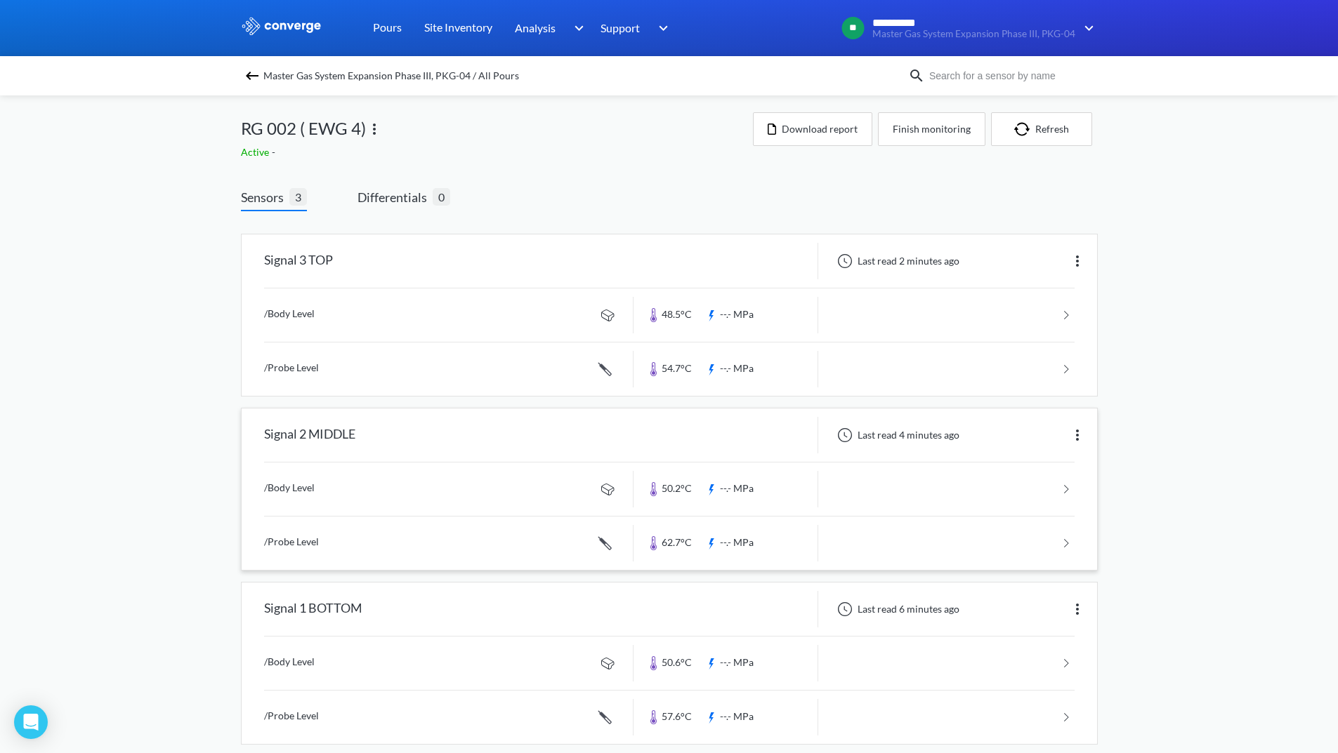
click at [912, 480] on link at bounding box center [669, 489] width 810 height 53
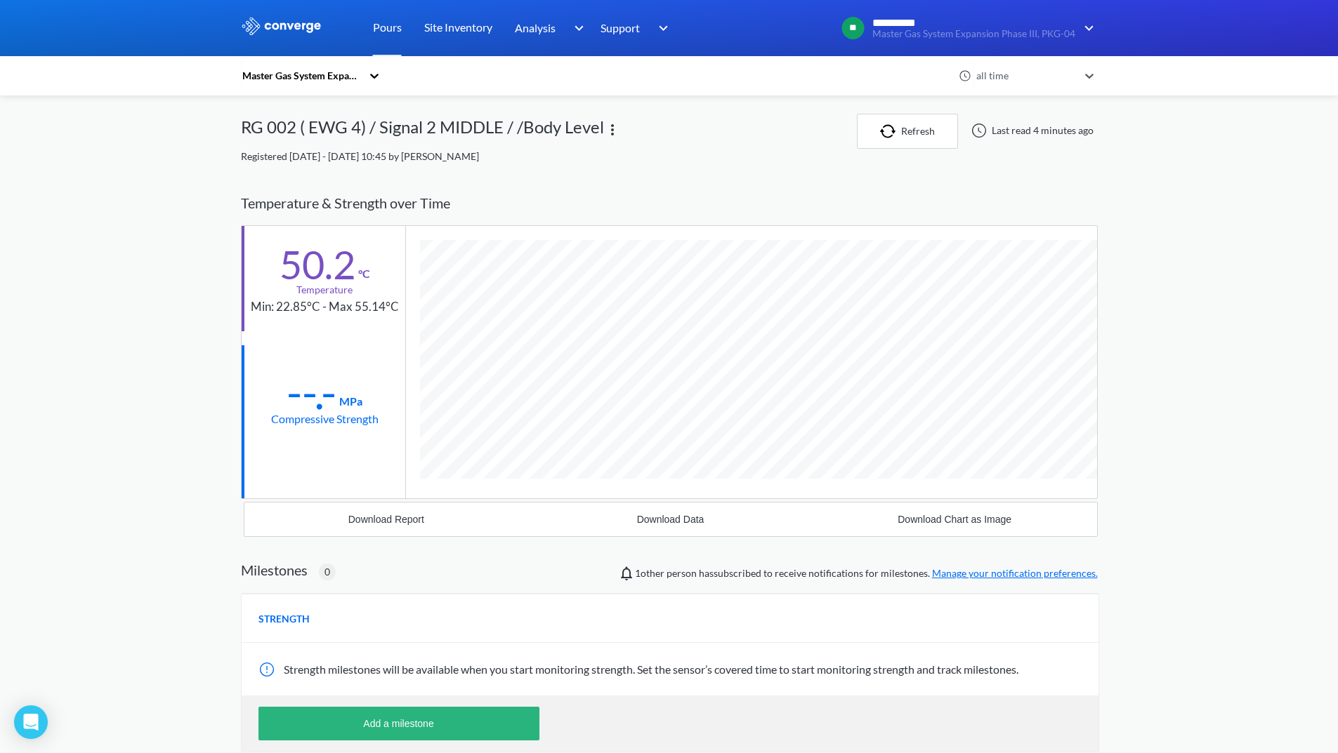
scroll to position [741, 857]
click at [404, 508] on button "Download Report" at bounding box center [386, 520] width 284 height 34
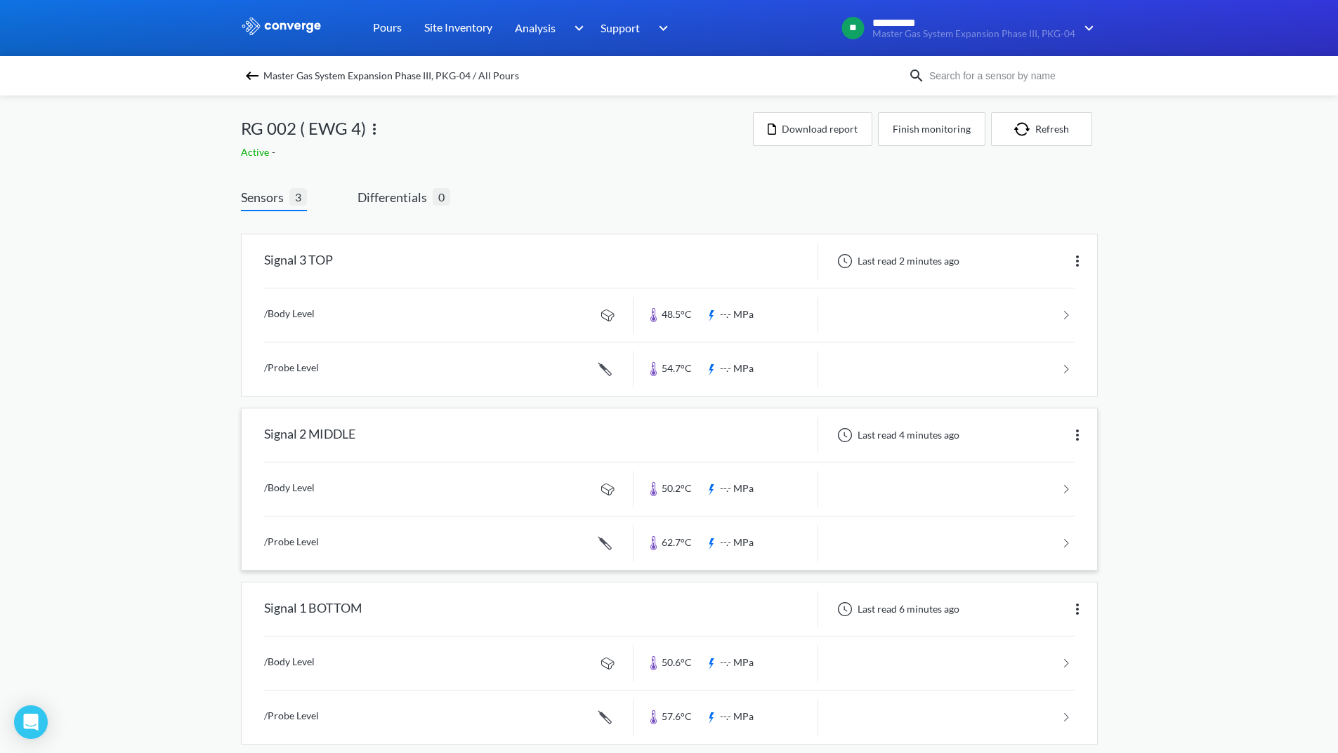
click at [1009, 532] on link at bounding box center [669, 543] width 810 height 53
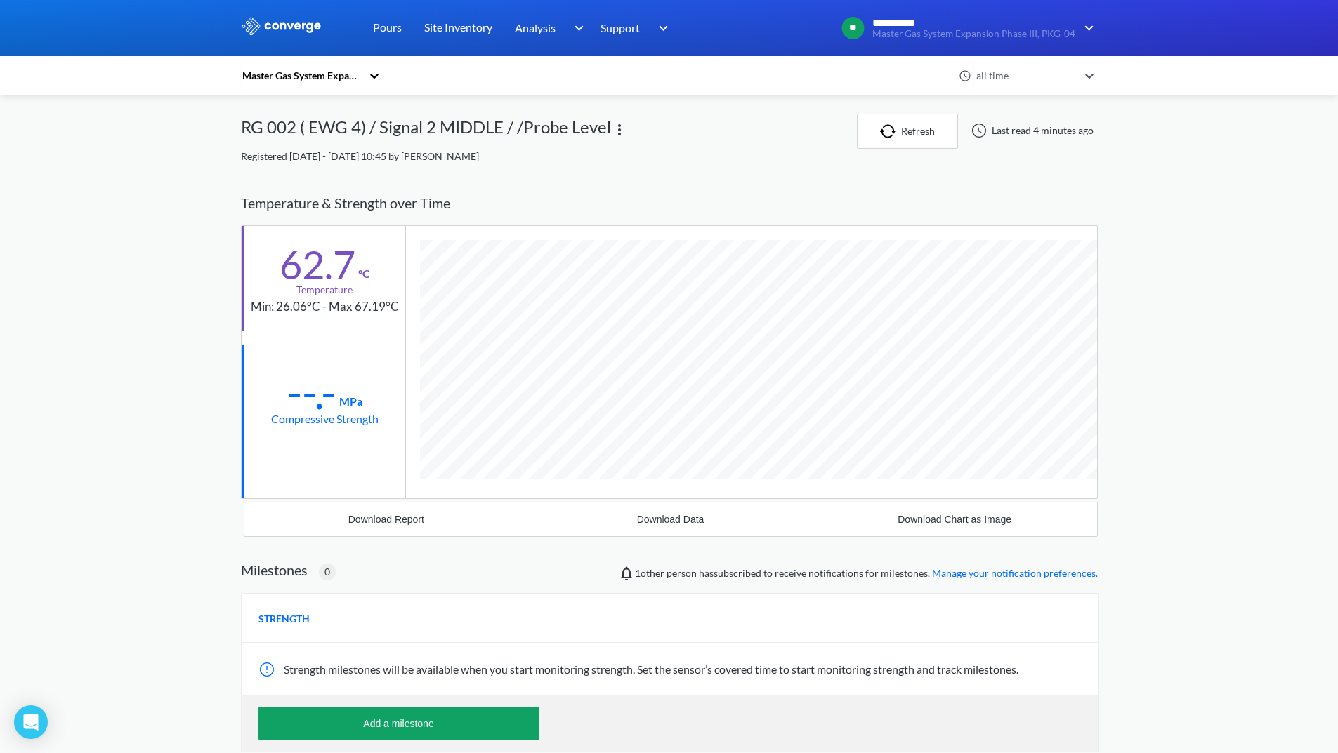
scroll to position [768, 857]
click at [345, 522] on button "Download Report" at bounding box center [386, 520] width 284 height 34
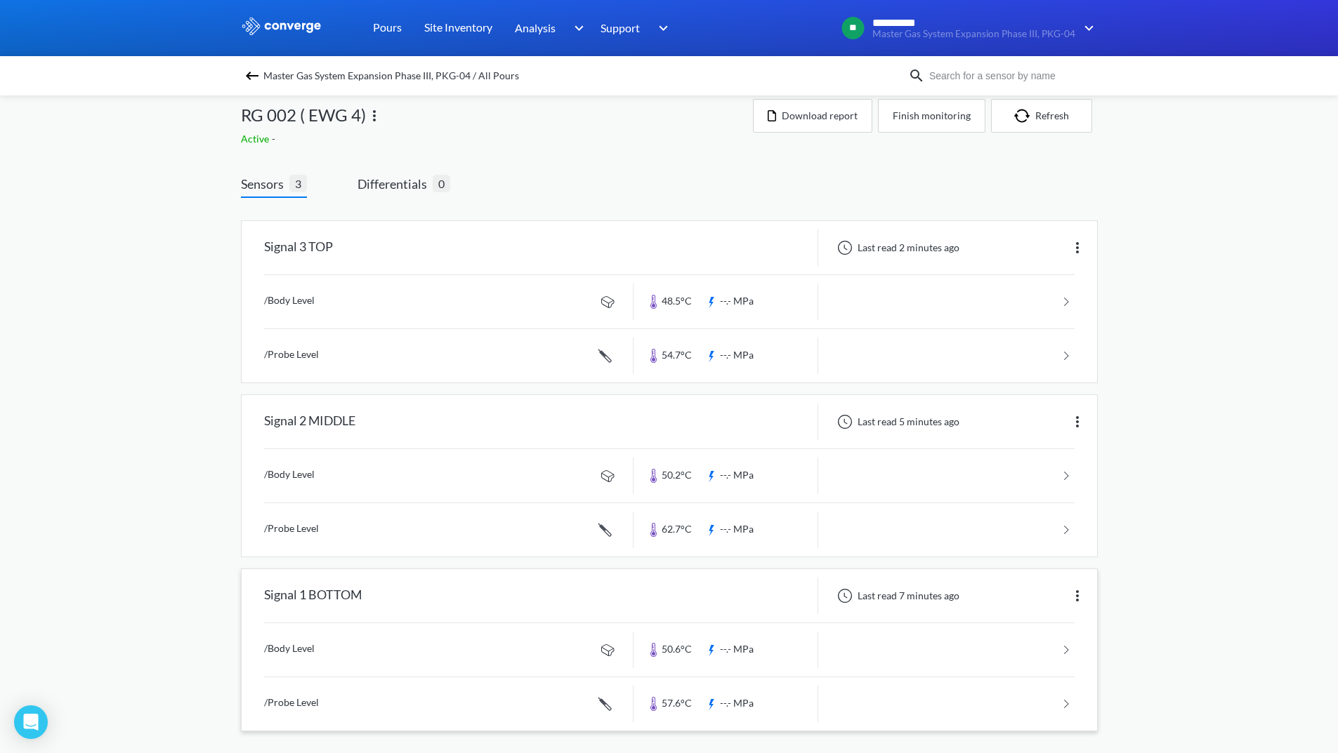
scroll to position [20, 0]
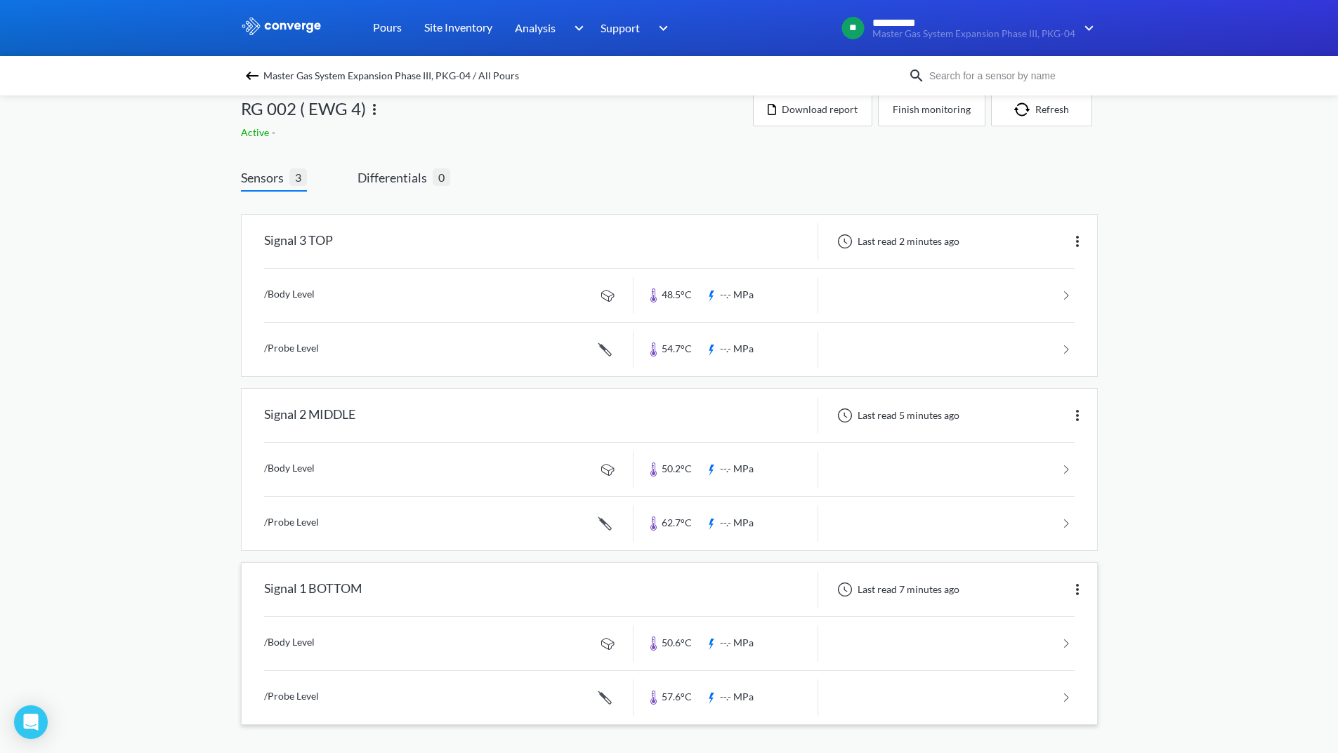
click at [997, 651] on link at bounding box center [669, 643] width 810 height 53
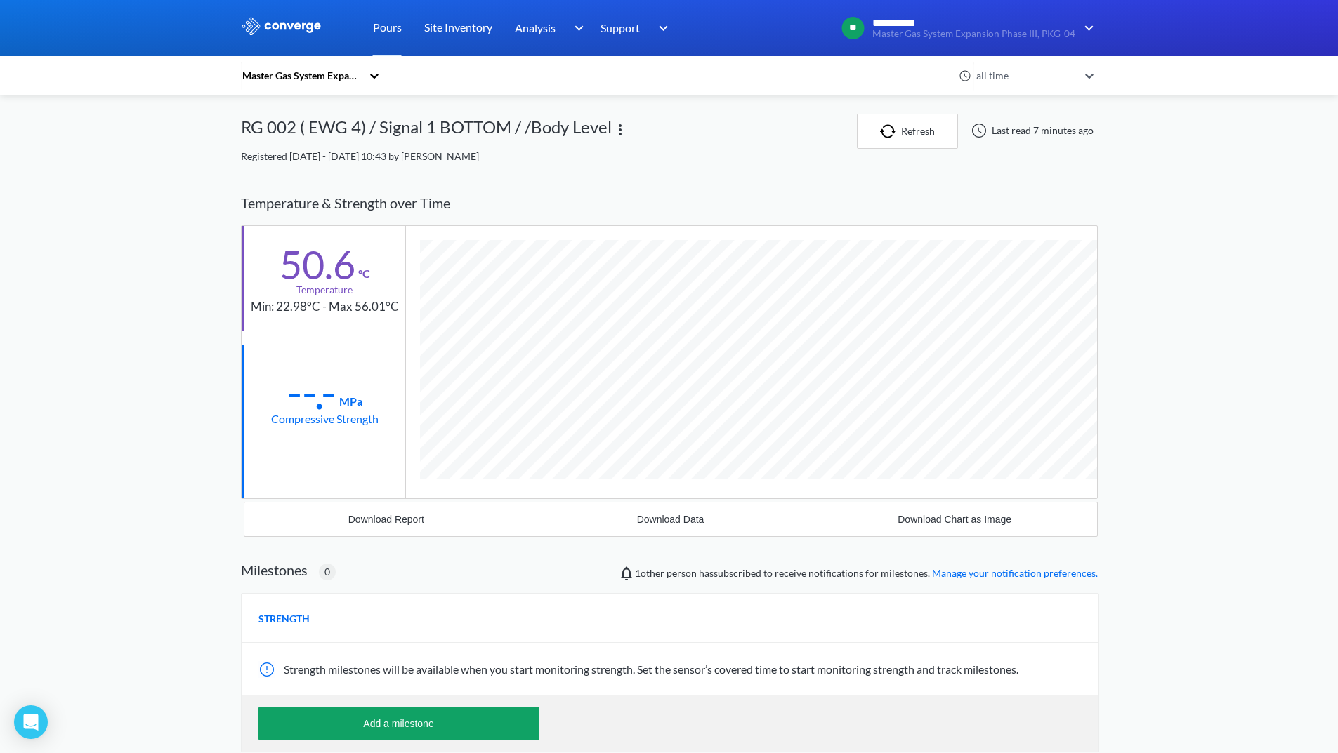
scroll to position [741, 857]
click at [391, 512] on button "Download Report" at bounding box center [386, 520] width 284 height 34
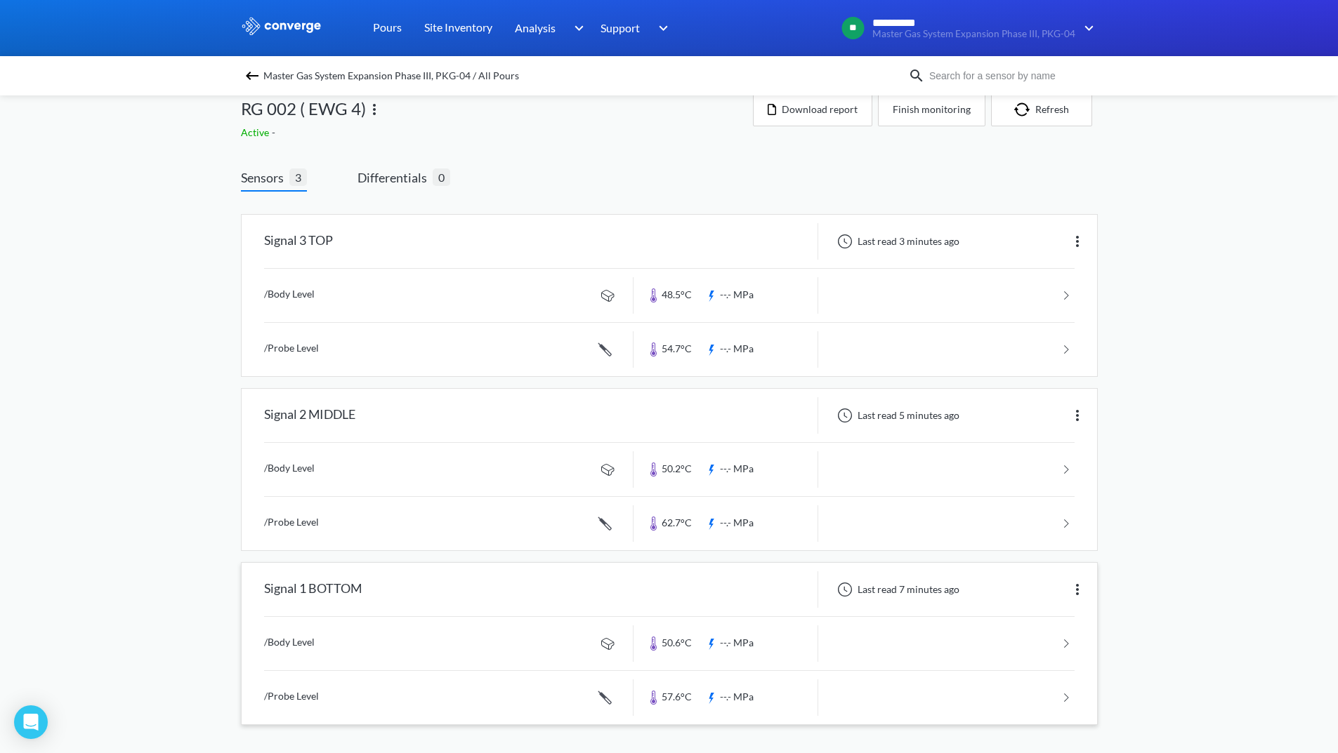
click at [974, 702] on link at bounding box center [669, 697] width 810 height 53
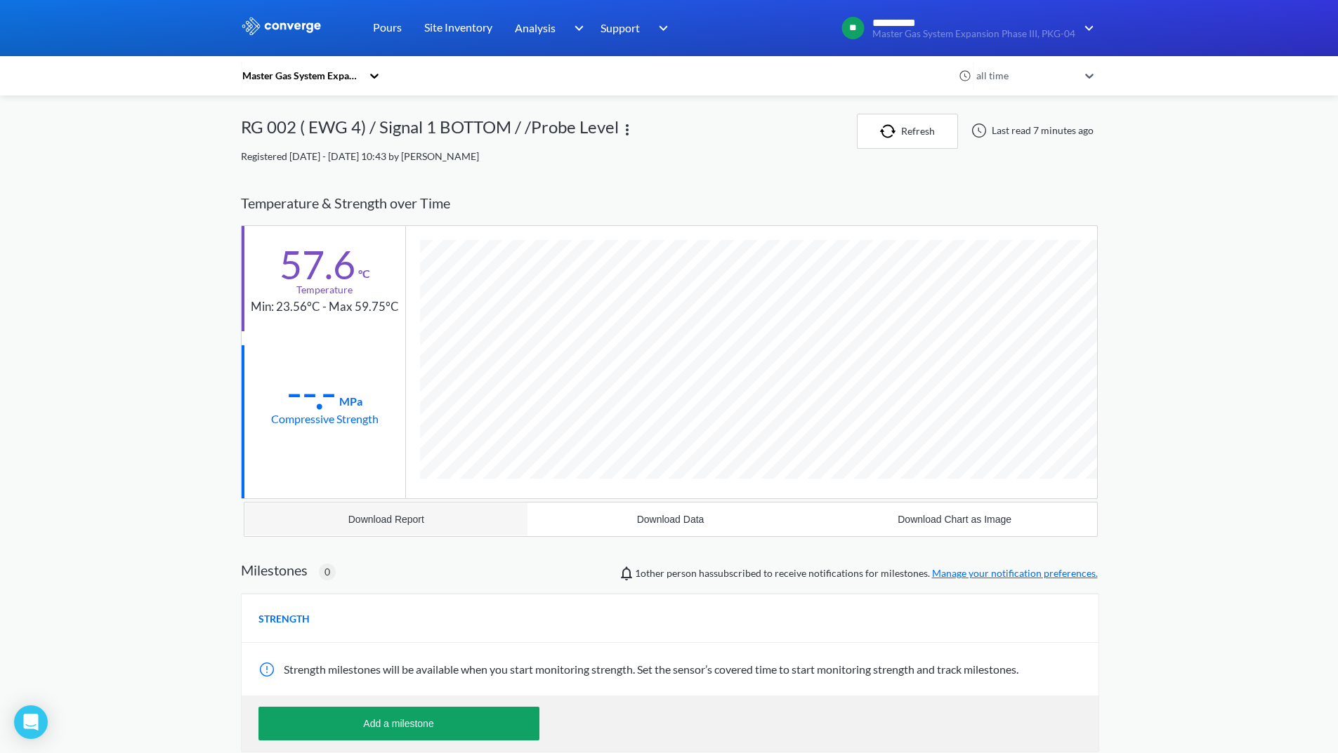
click at [371, 512] on button "Download Report" at bounding box center [386, 520] width 284 height 34
